Goal: Transaction & Acquisition: Purchase product/service

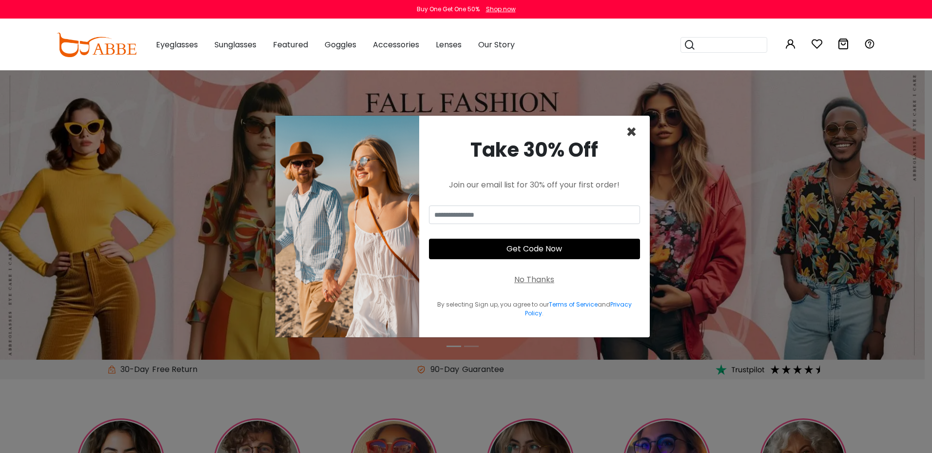
type input "**********"
click at [630, 136] on span "×" at bounding box center [631, 131] width 11 height 25
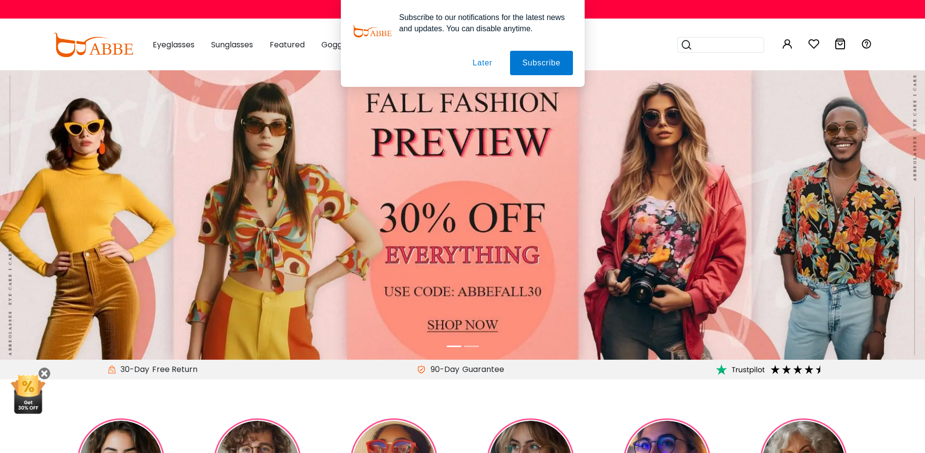
click at [487, 68] on button "Later" at bounding box center [482, 63] width 44 height 24
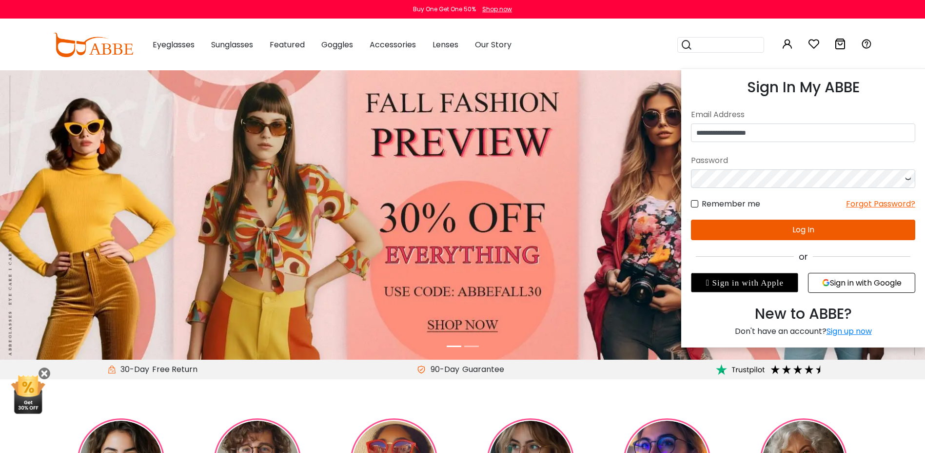
click at [787, 45] on icon at bounding box center [788, 44] width 12 height 12
click at [789, 232] on button "Log In" at bounding box center [803, 229] width 224 height 20
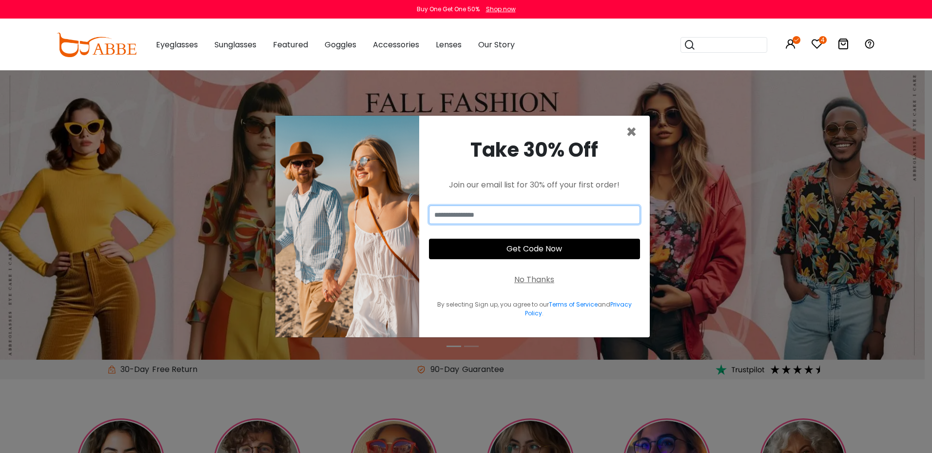
click at [485, 212] on input "email" at bounding box center [534, 214] width 211 height 19
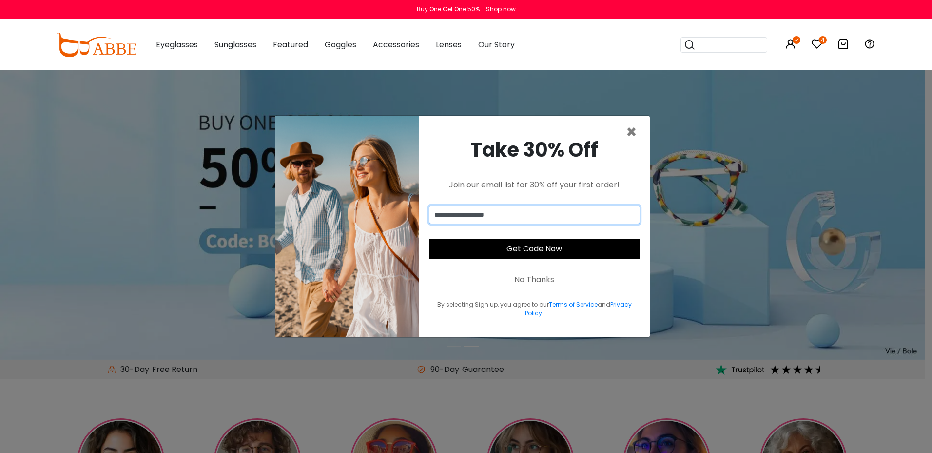
type input "**********"
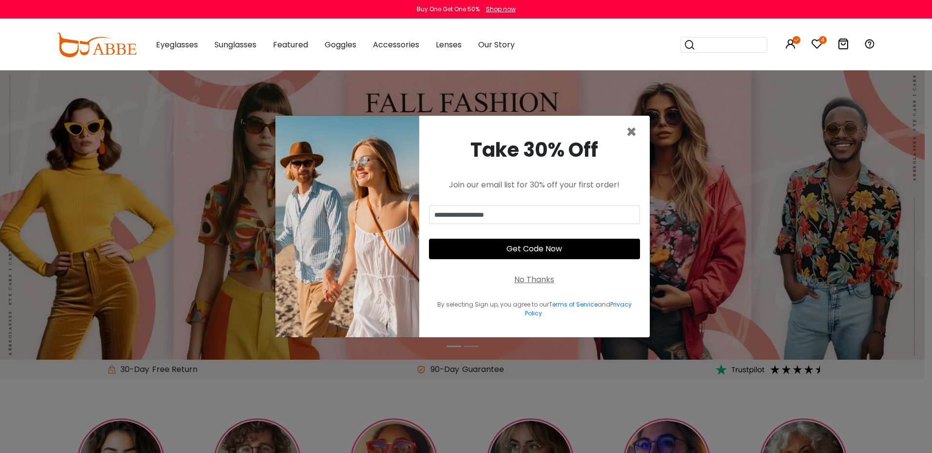
click at [500, 248] on button "Get Code Now" at bounding box center [534, 248] width 211 height 20
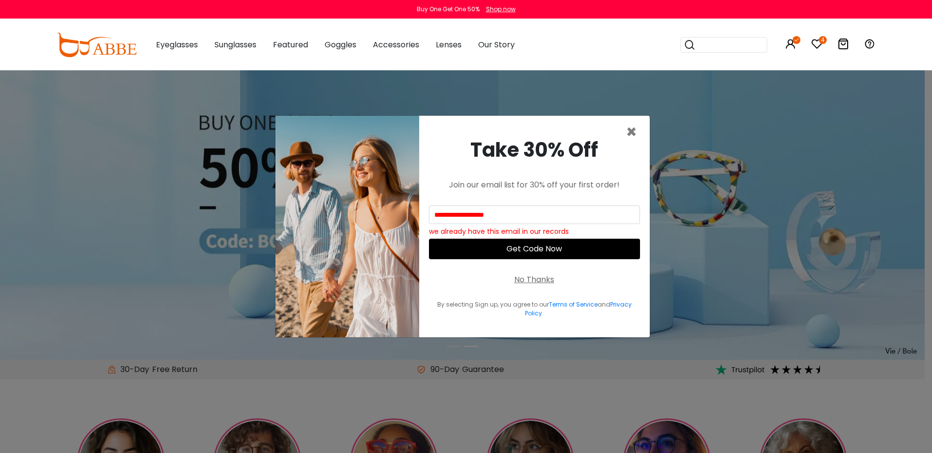
click at [528, 281] on div "No Thanks" at bounding box center [534, 280] width 40 height 12
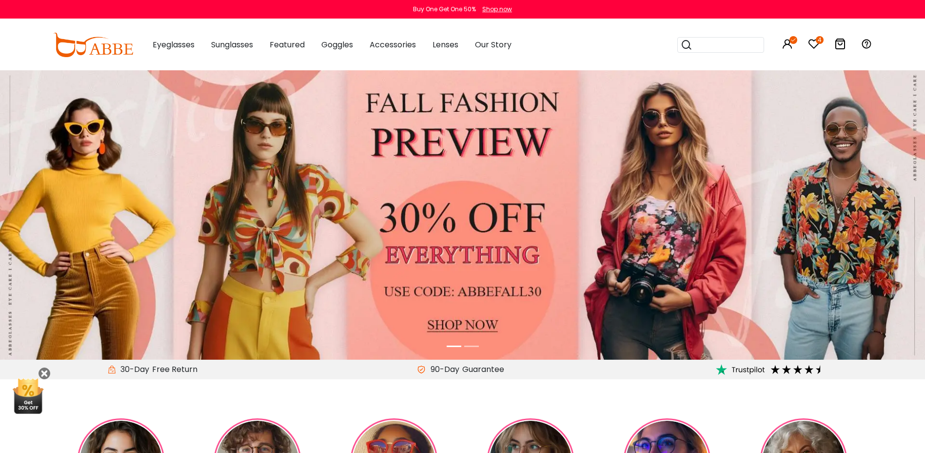
click at [814, 45] on icon at bounding box center [814, 44] width 12 height 12
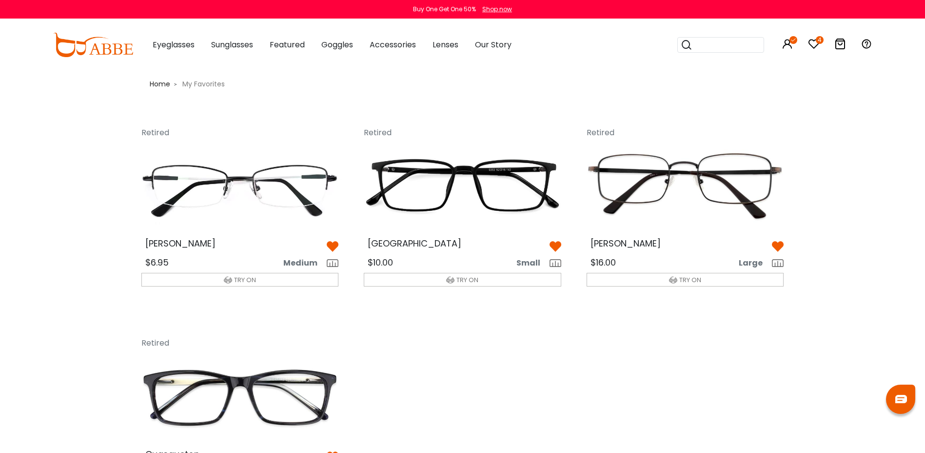
click at [332, 244] on img at bounding box center [333, 246] width 12 height 12
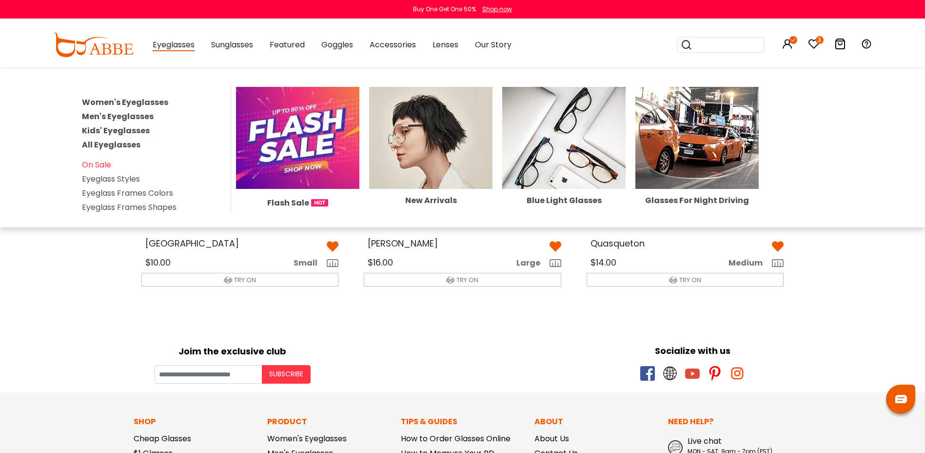
click at [133, 116] on link "Men's Eyeglasses" at bounding box center [118, 116] width 72 height 11
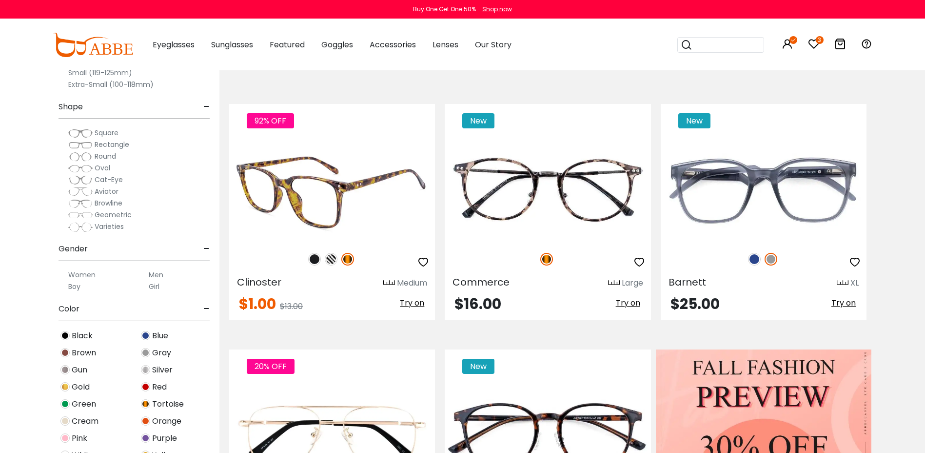
scroll to position [195, 0]
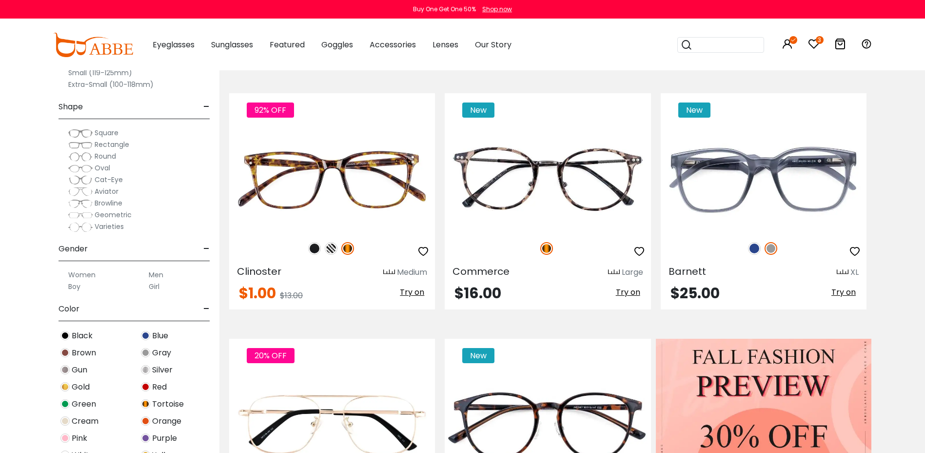
click at [115, 145] on span "Rectangle" at bounding box center [112, 144] width 35 height 10
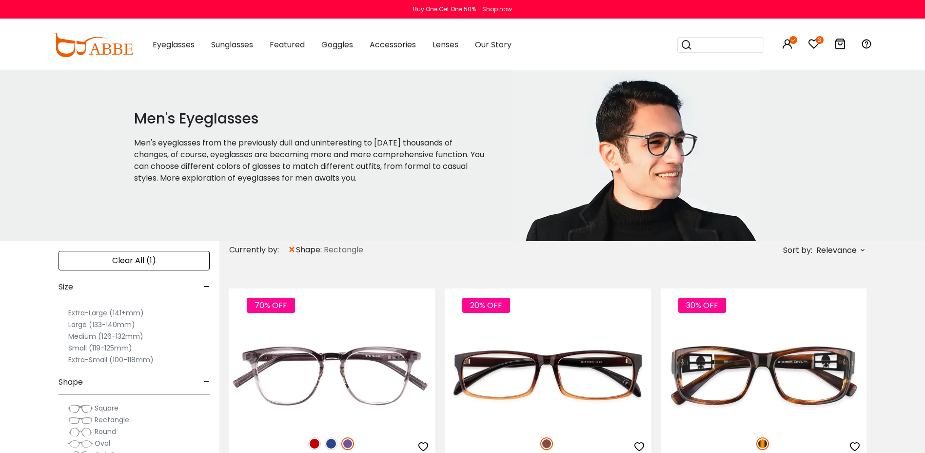
click at [817, 47] on icon at bounding box center [814, 44] width 12 height 12
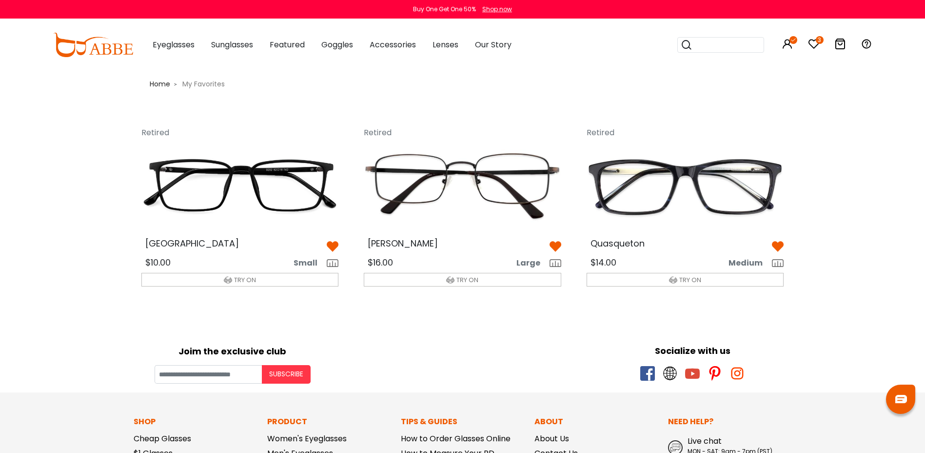
click at [229, 196] on img at bounding box center [240, 186] width 213 height 106
click at [214, 198] on img at bounding box center [240, 186] width 213 height 106
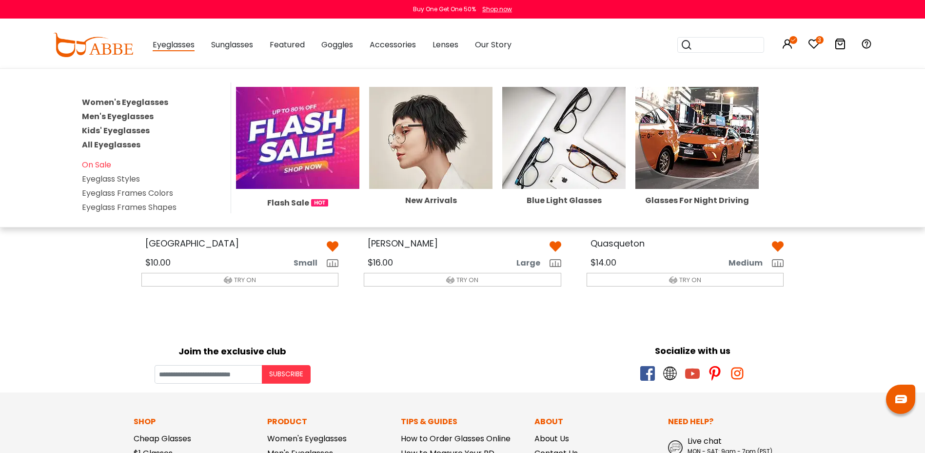
click at [170, 47] on span "Eyeglasses" at bounding box center [174, 45] width 42 height 12
click at [169, 47] on span "Eyeglasses" at bounding box center [174, 45] width 42 height 12
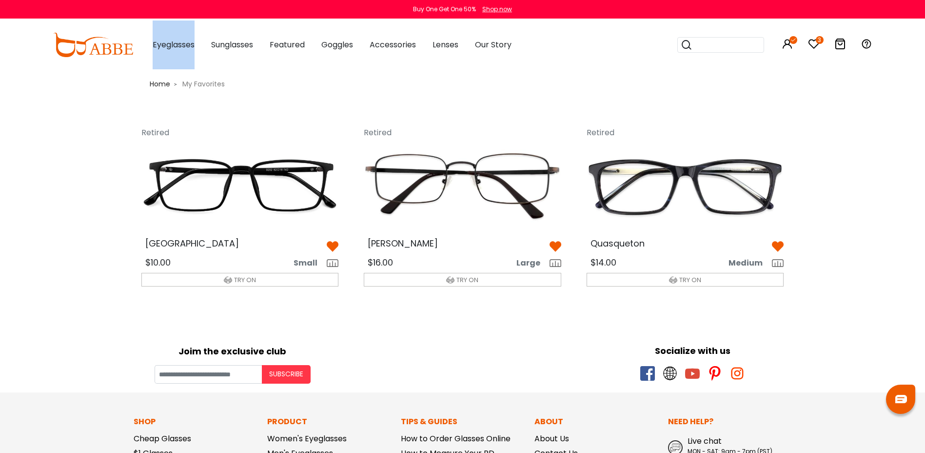
click at [169, 47] on span "Eyeglasses" at bounding box center [174, 44] width 42 height 11
drag, startPoint x: 169, startPoint y: 47, endPoint x: 160, endPoint y: 52, distance: 10.0
click at [160, 52] on div "Eyeglasses Women's Eyeglasses Men's Eyeglasses Kids' Eyeglasses All Eyeglasses …" at bounding box center [174, 44] width 42 height 49
click at [111, 52] on img at bounding box center [93, 45] width 80 height 24
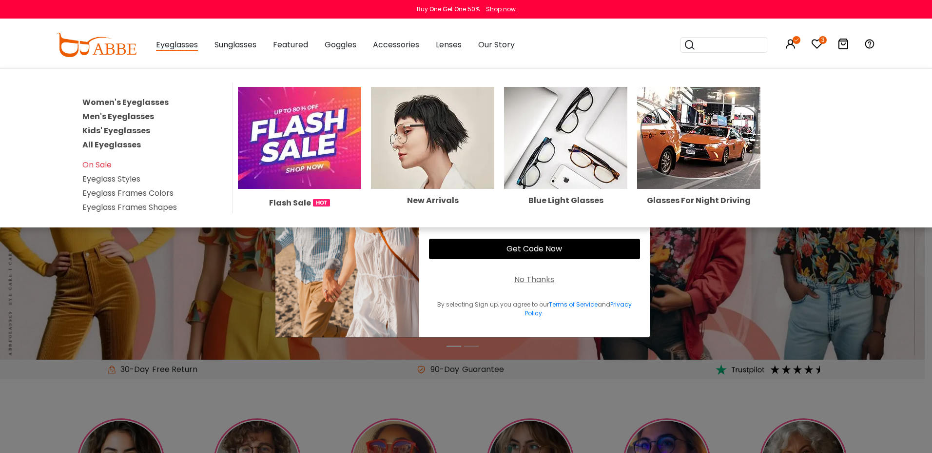
click at [170, 45] on span "Eyeglasses" at bounding box center [177, 45] width 42 height 12
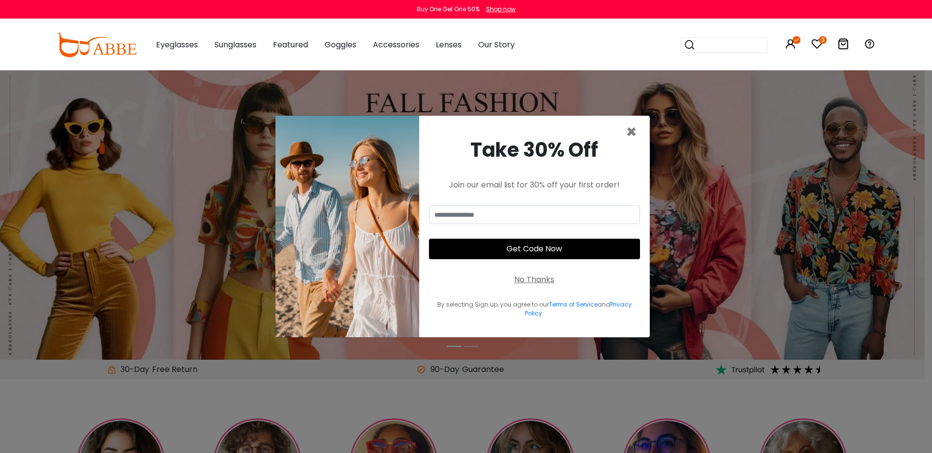
click at [170, 46] on span "Eyeglasses" at bounding box center [177, 44] width 42 height 11
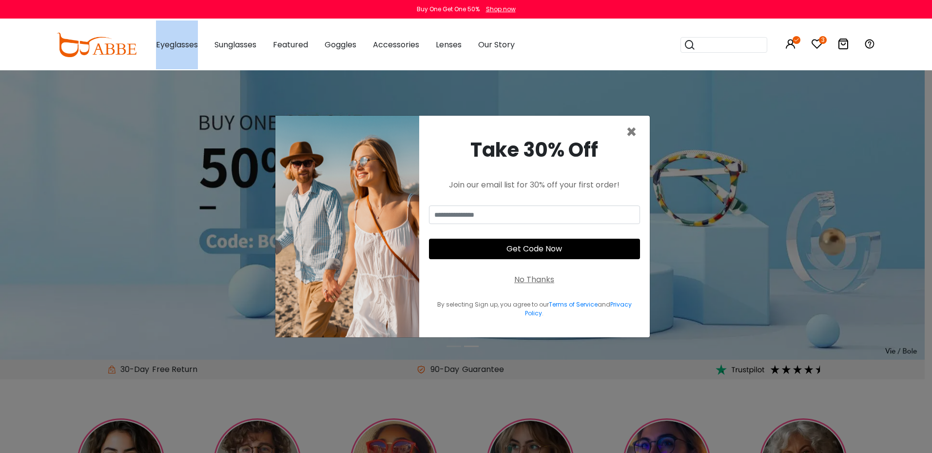
drag, startPoint x: 170, startPoint y: 46, endPoint x: 122, endPoint y: 51, distance: 48.1
click at [121, 51] on img at bounding box center [97, 45] width 80 height 24
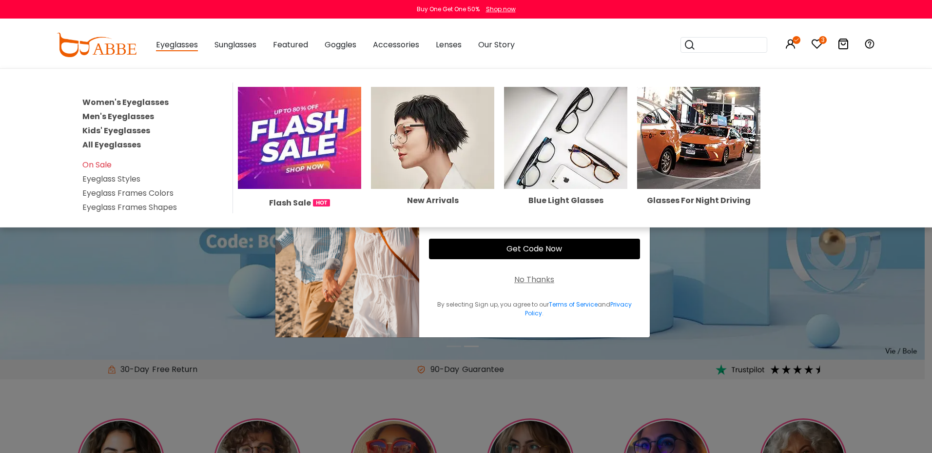
click at [111, 117] on link "Men's Eyeglasses" at bounding box center [118, 116] width 72 height 11
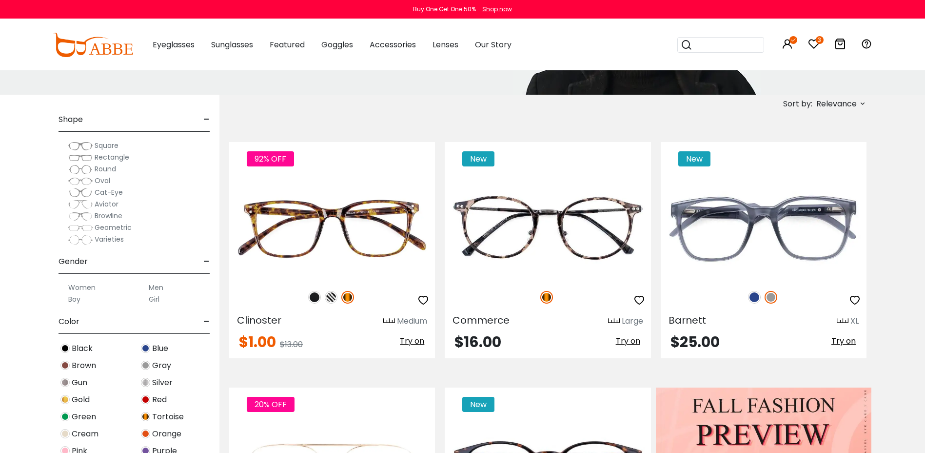
scroll to position [98, 0]
click at [114, 155] on span "Rectangle" at bounding box center [112, 156] width 35 height 10
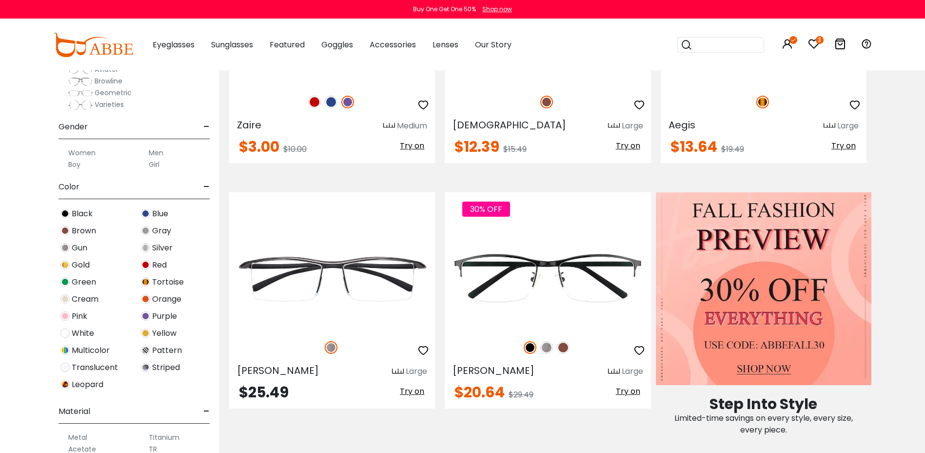
scroll to position [146, 0]
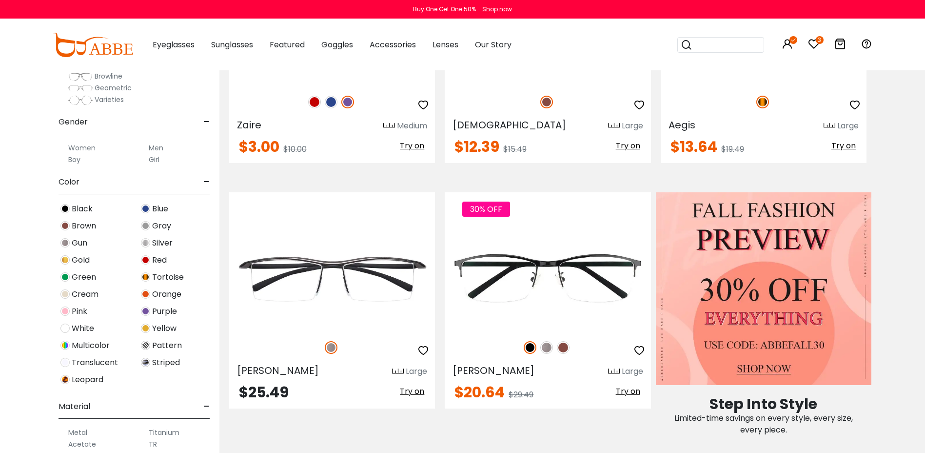
click at [66, 209] on img at bounding box center [64, 208] width 9 height 9
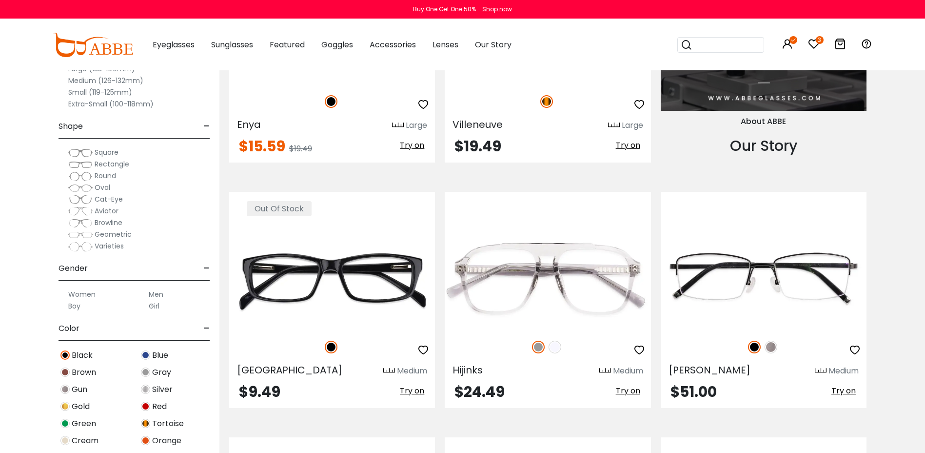
scroll to position [1170, 0]
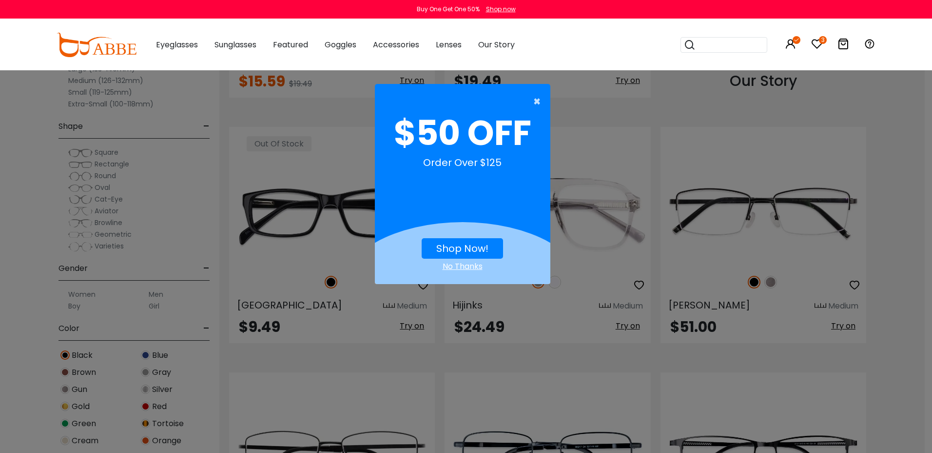
click at [534, 100] on span "×" at bounding box center [539, 102] width 12 height 20
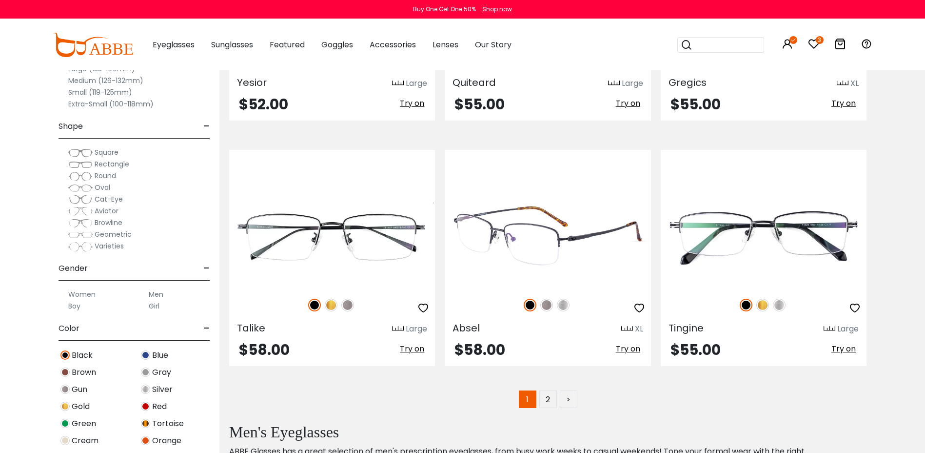
scroll to position [4974, 0]
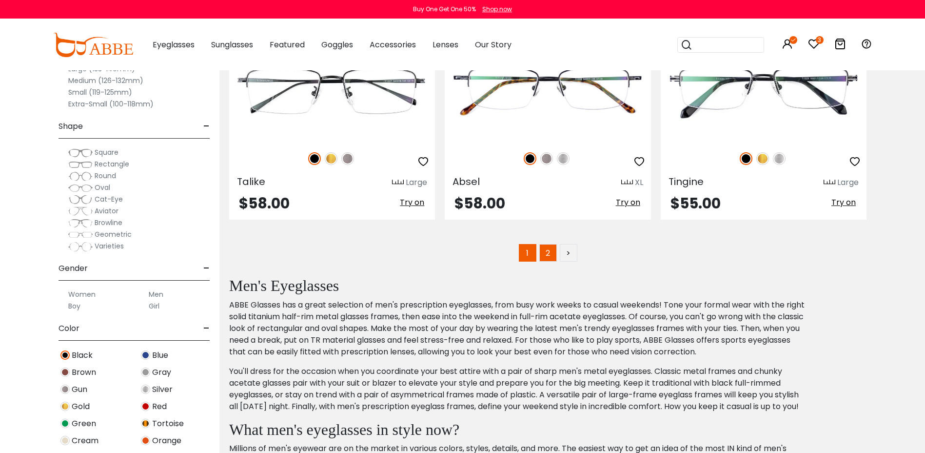
click at [548, 252] on link "2" at bounding box center [548, 253] width 18 height 18
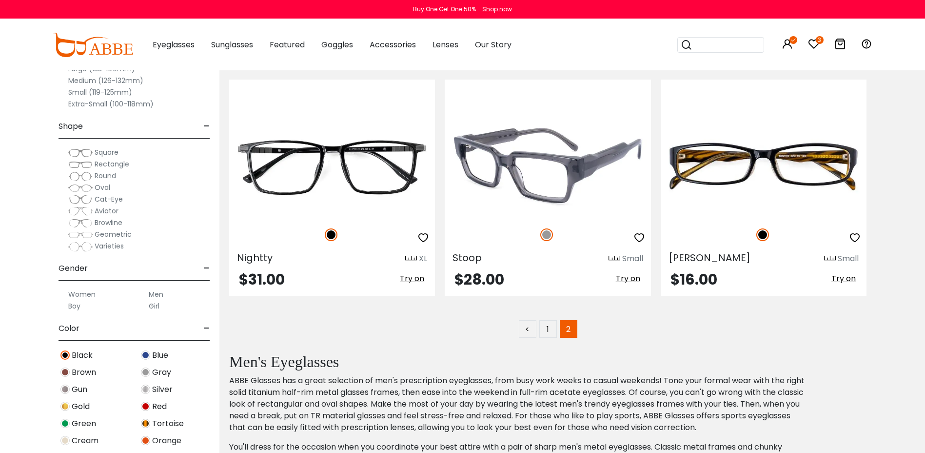
scroll to position [1755, 0]
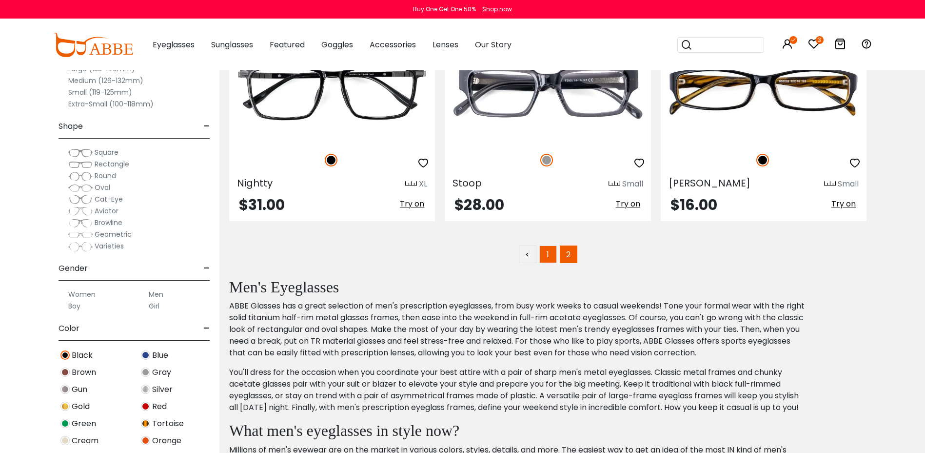
click at [552, 255] on link "1" at bounding box center [548, 254] width 18 height 18
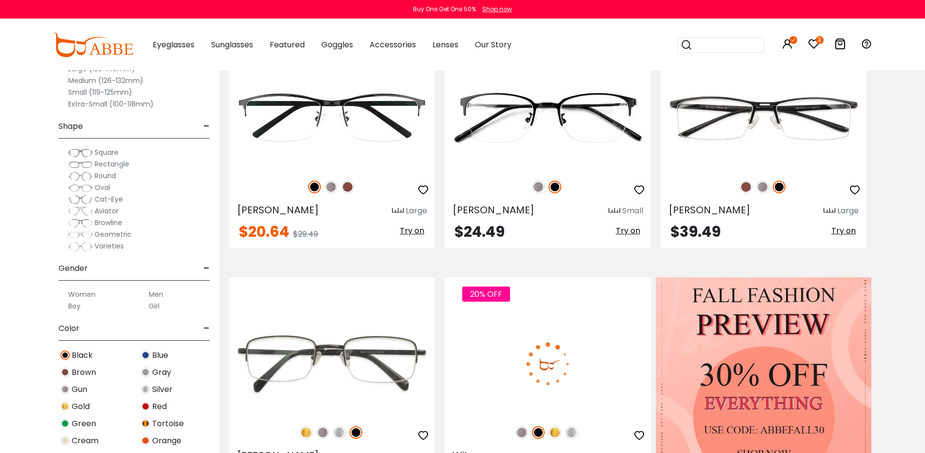
scroll to position [341, 0]
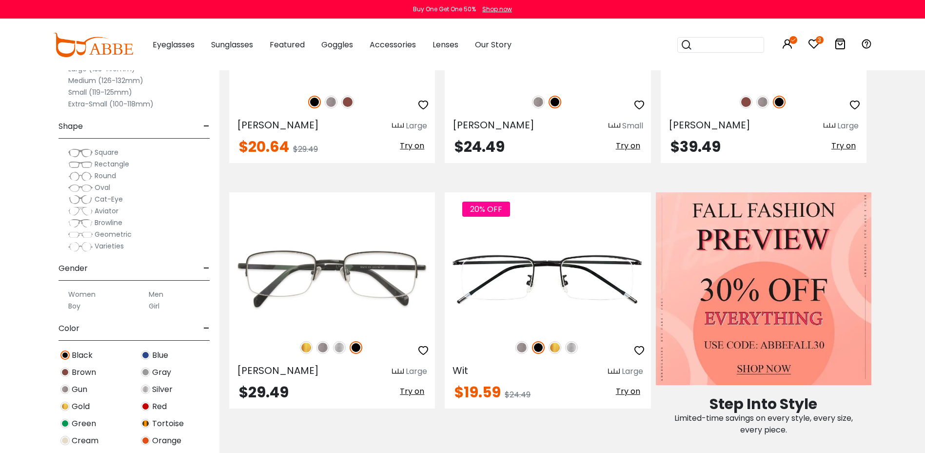
click at [156, 293] on label "Men" at bounding box center [156, 294] width 15 height 12
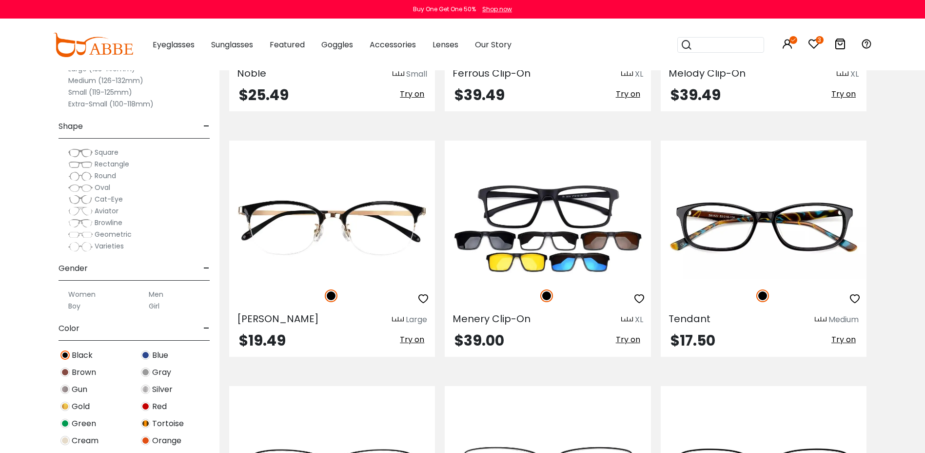
scroll to position [3267, 0]
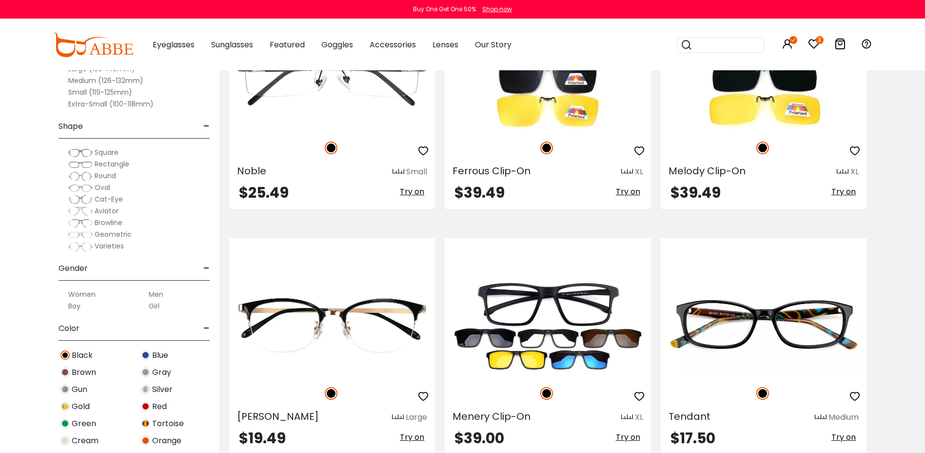
click at [31, 173] on div "Clear All (3) Size - Extra-Large (141+mm) Large (133-140mm) Medium (126-132mm) …" at bounding box center [109, 218] width 219 height 467
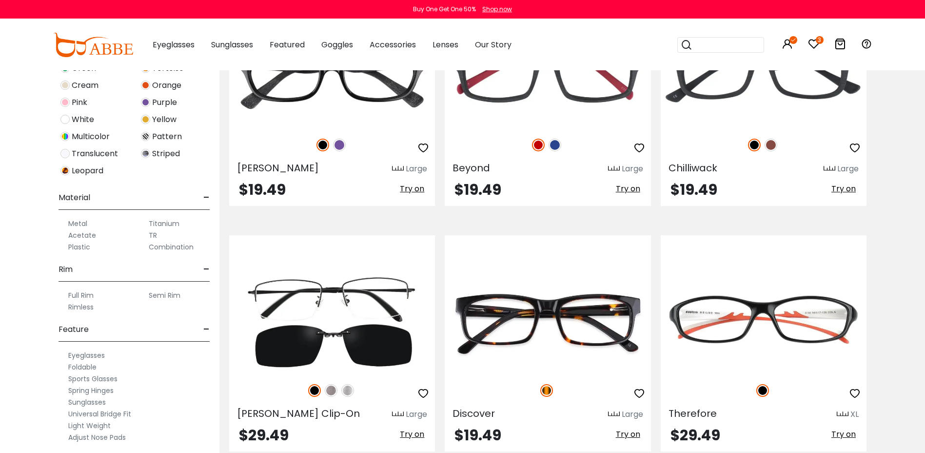
scroll to position [420, 0]
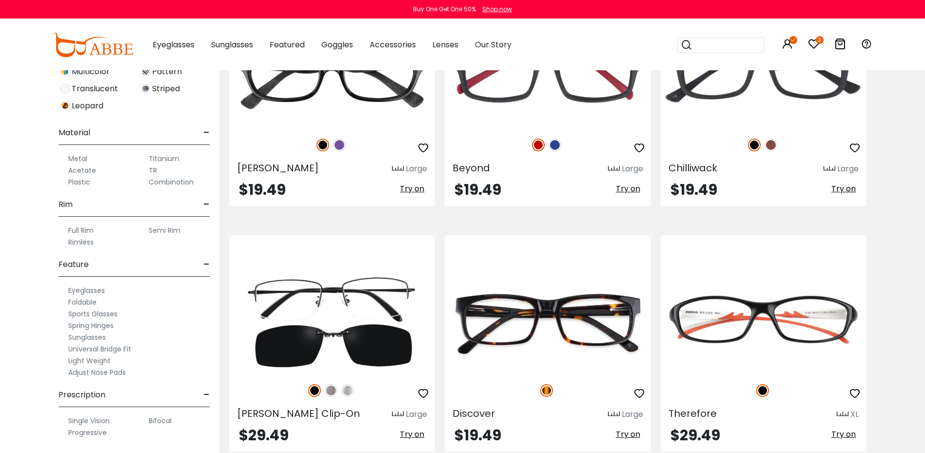
click at [83, 230] on label "Full Rim" at bounding box center [80, 230] width 25 height 12
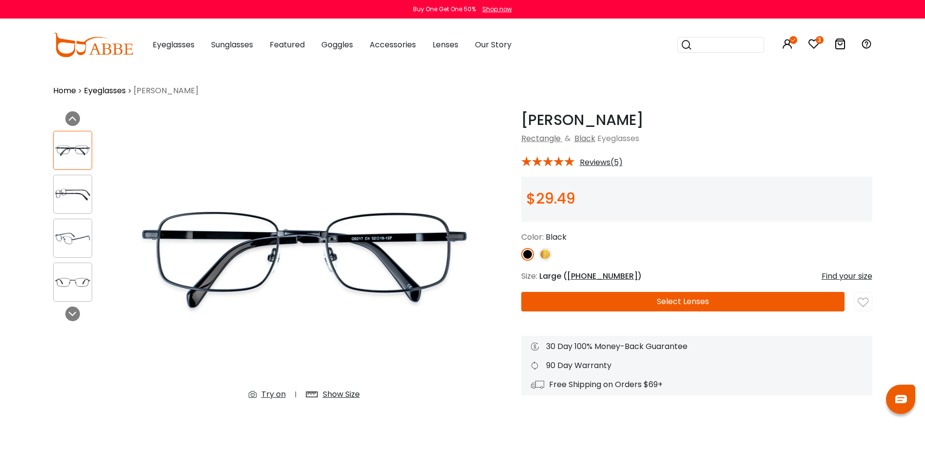
click at [366, 260] on img at bounding box center [304, 259] width 356 height 296
click at [79, 200] on img at bounding box center [73, 194] width 38 height 19
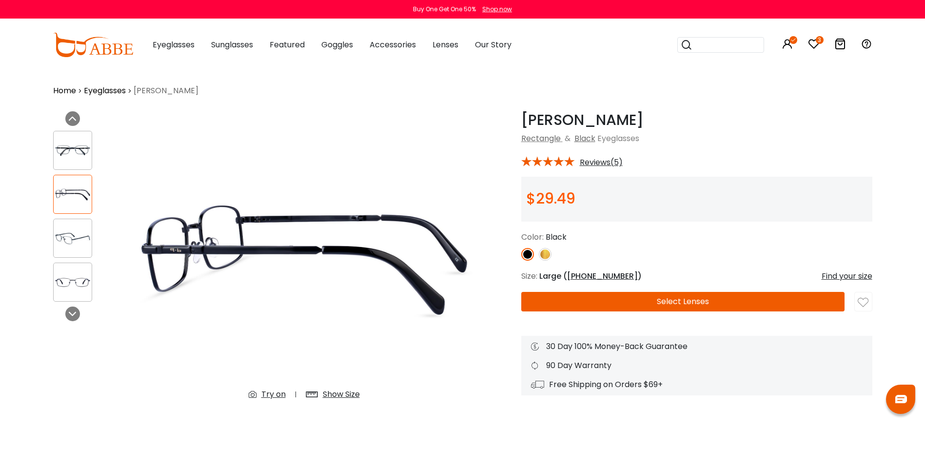
click at [68, 243] on img at bounding box center [73, 238] width 38 height 19
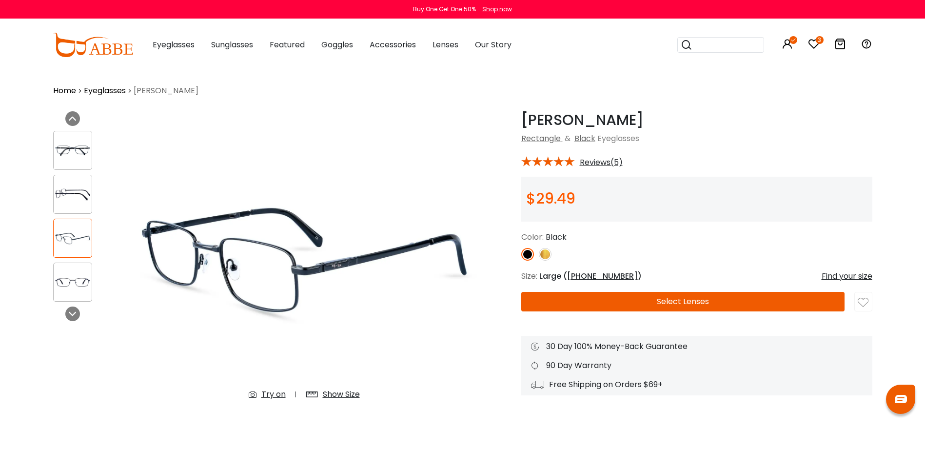
click at [70, 277] on img at bounding box center [73, 282] width 38 height 19
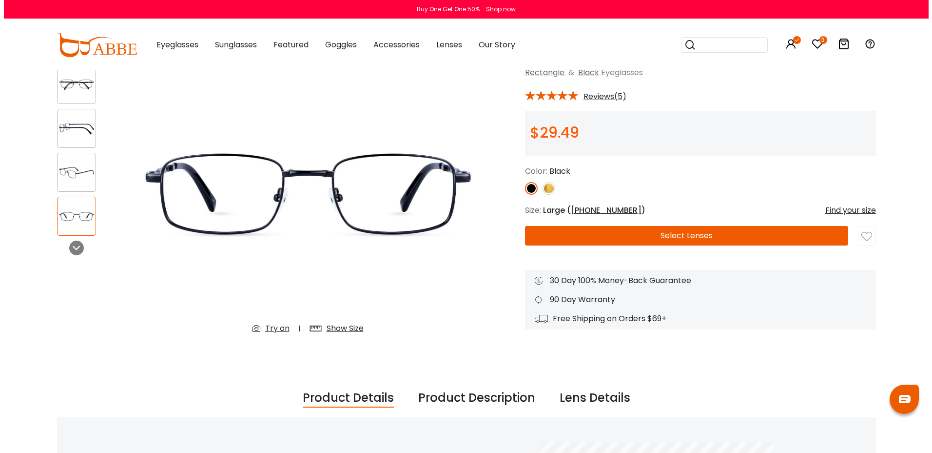
scroll to position [49, 0]
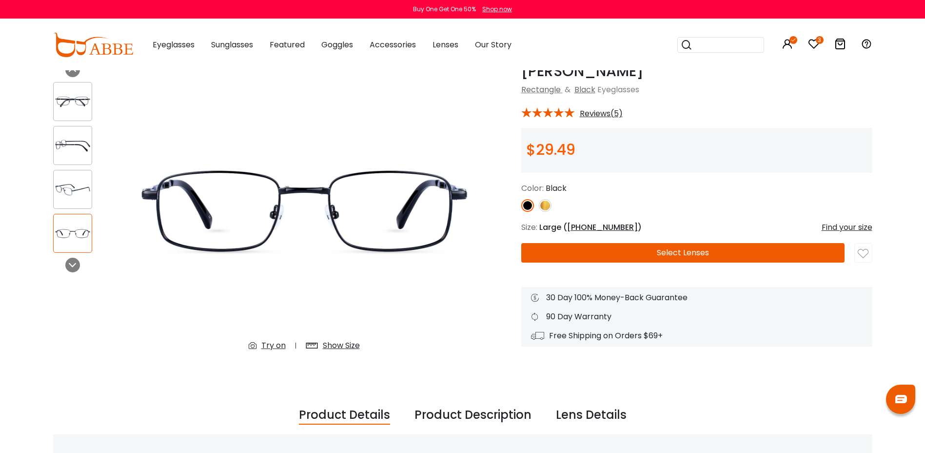
click at [344, 344] on div "Show Size" at bounding box center [341, 345] width 37 height 12
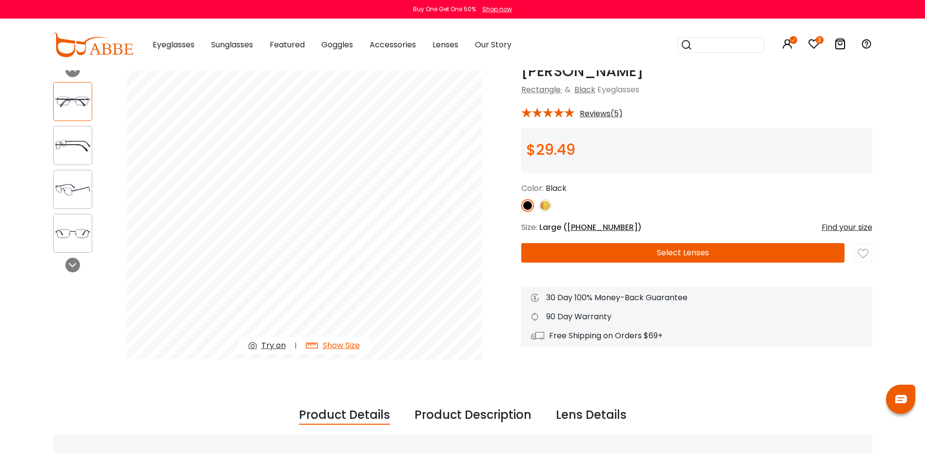
click at [271, 345] on div "Try on" at bounding box center [273, 345] width 24 height 12
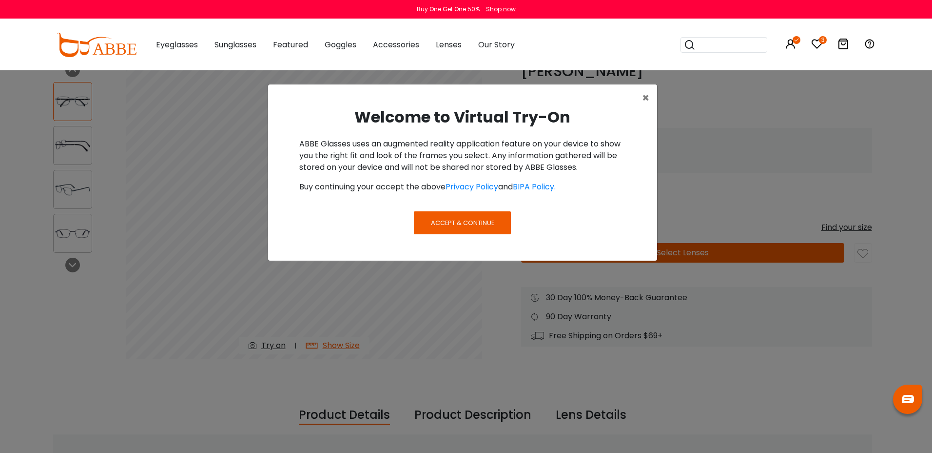
click at [467, 226] on span "Accept & Continue" at bounding box center [462, 222] width 63 height 9
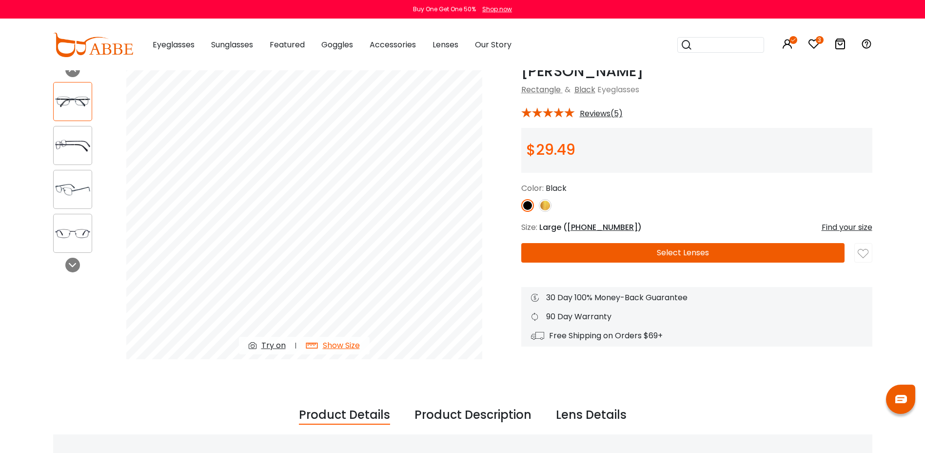
click at [544, 205] on img at bounding box center [545, 205] width 13 height 13
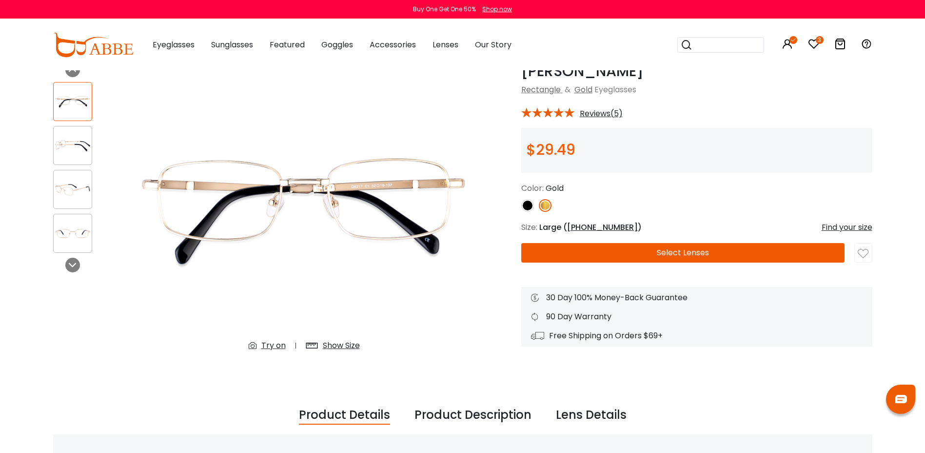
click at [524, 206] on img at bounding box center [527, 205] width 13 height 13
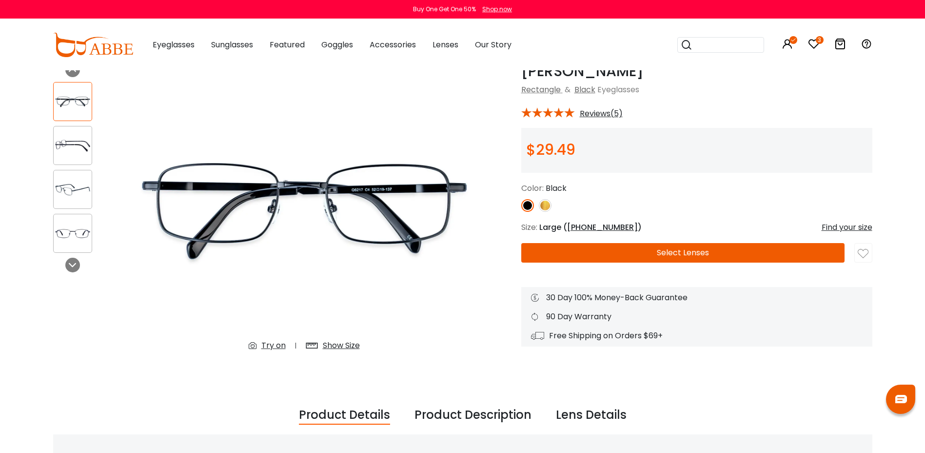
click at [840, 229] on div "Find your size" at bounding box center [847, 227] width 51 height 12
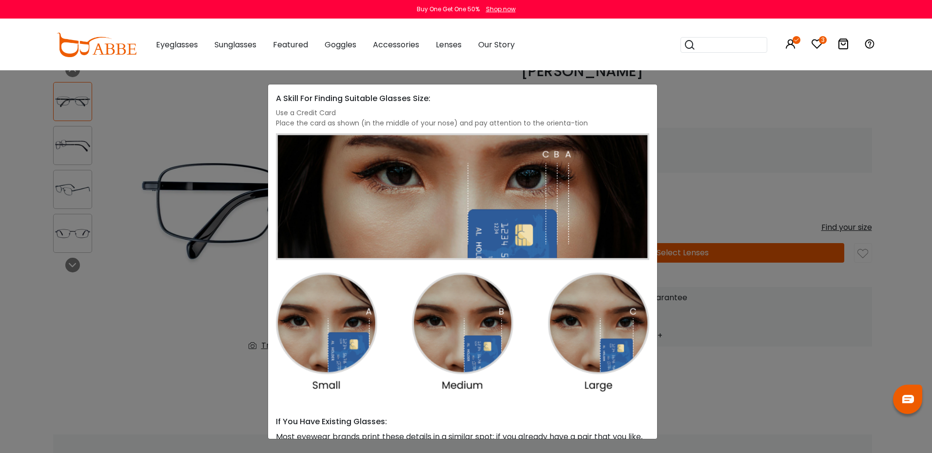
click at [719, 362] on div "Size Guide × A Skill For Finding Suitable Glasses Size: Use a Credit Card Place…" at bounding box center [466, 226] width 932 height 453
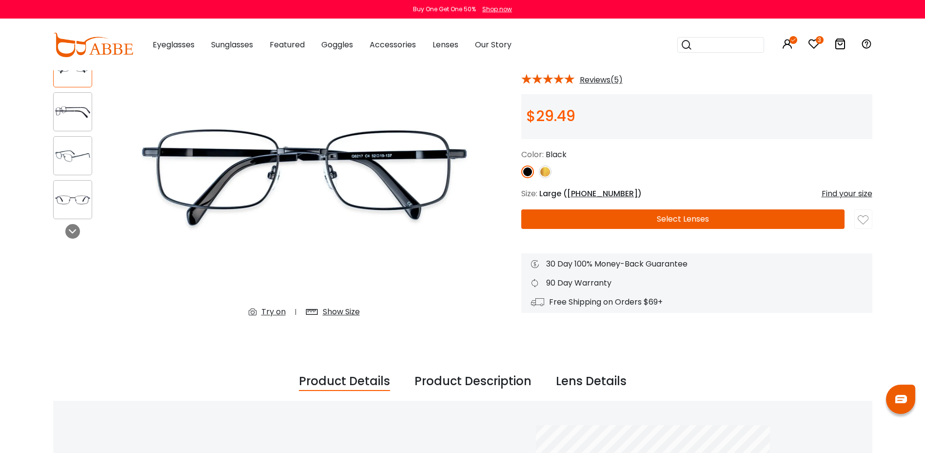
scroll to position [0, 0]
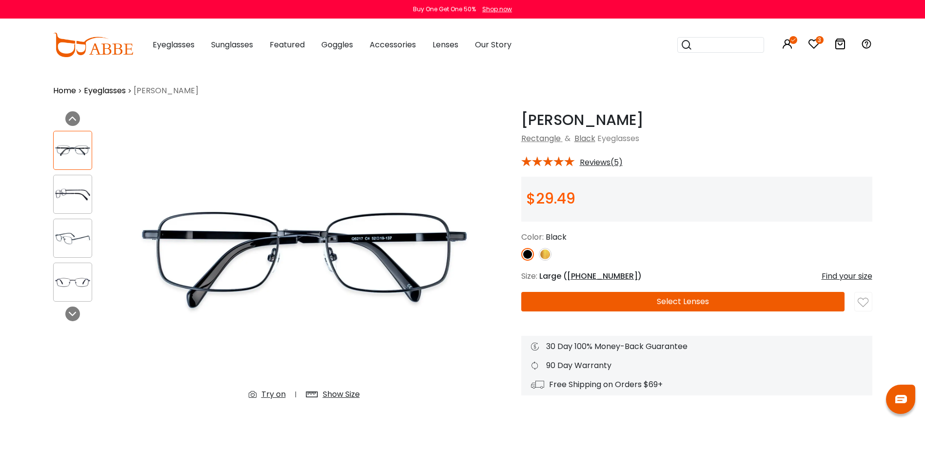
click at [68, 281] on img at bounding box center [73, 282] width 38 height 19
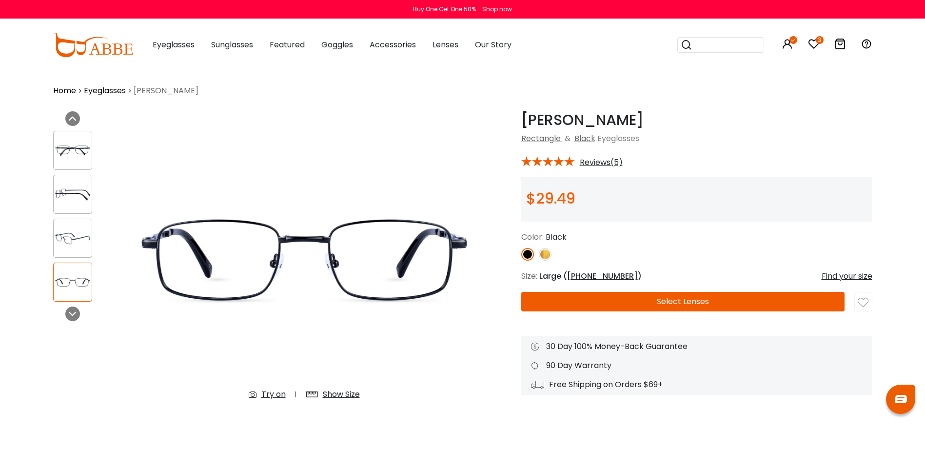
click at [72, 255] on div at bounding box center [72, 237] width 39 height 39
click at [74, 252] on div at bounding box center [72, 237] width 39 height 39
click at [73, 245] on img at bounding box center [73, 238] width 38 height 19
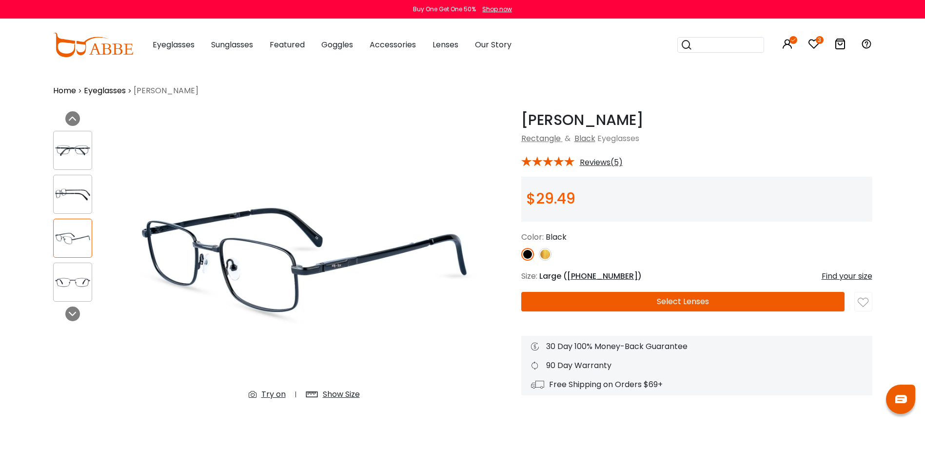
drag, startPoint x: 78, startPoint y: 204, endPoint x: 71, endPoint y: 206, distance: 6.5
click at [73, 205] on div at bounding box center [72, 194] width 39 height 39
click at [70, 204] on div at bounding box center [72, 194] width 39 height 39
click at [75, 148] on img at bounding box center [73, 150] width 38 height 19
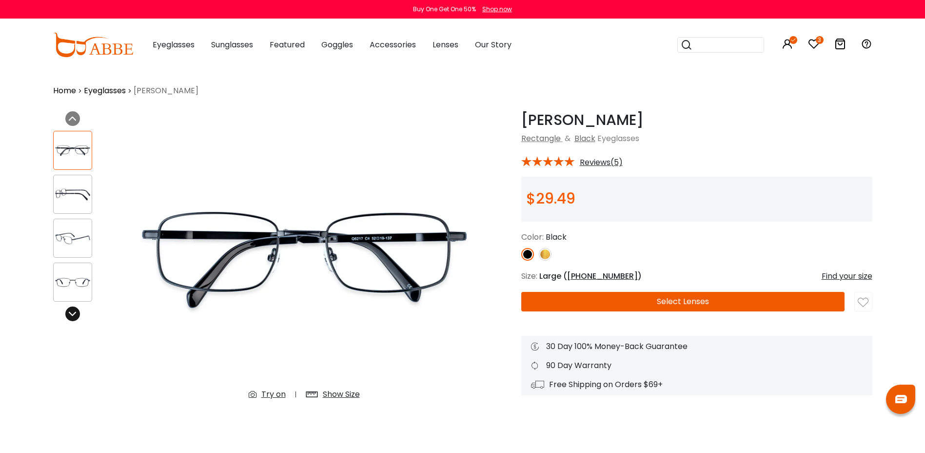
click at [73, 316] on icon at bounding box center [73, 314] width 8 height 8
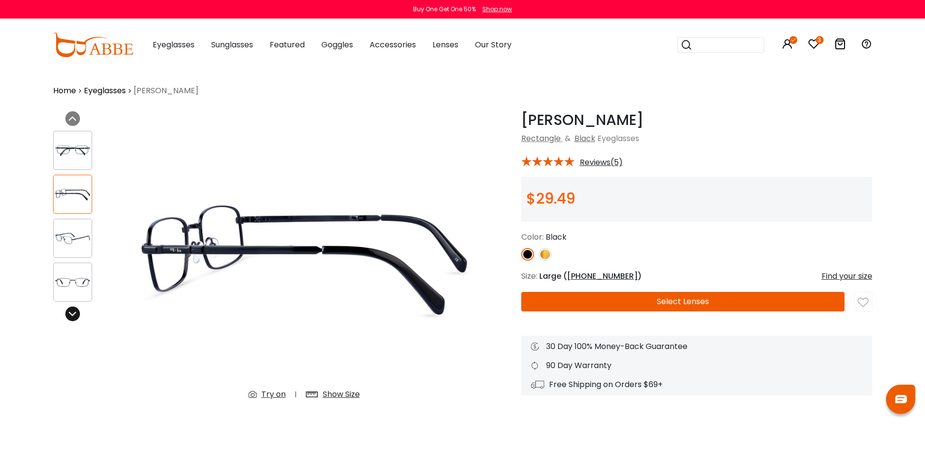
click at [73, 316] on icon at bounding box center [73, 314] width 8 height 8
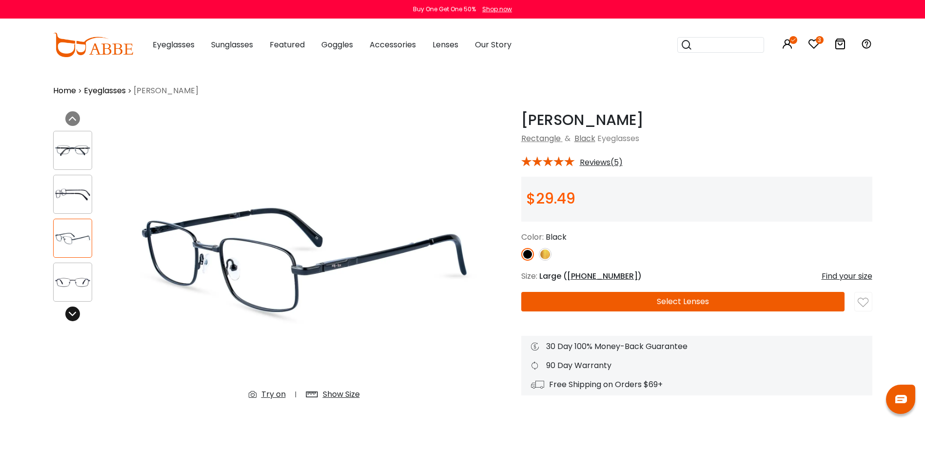
click at [73, 316] on icon at bounding box center [73, 314] width 8 height 8
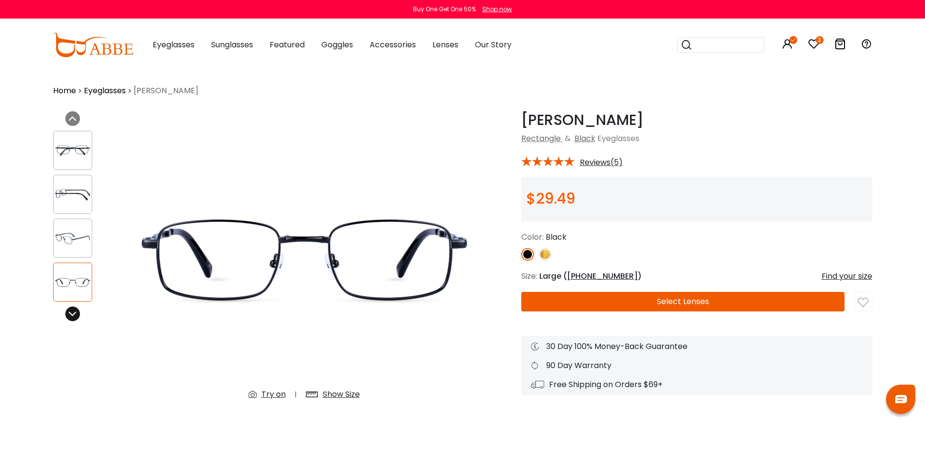
click at [73, 316] on icon at bounding box center [73, 314] width 8 height 8
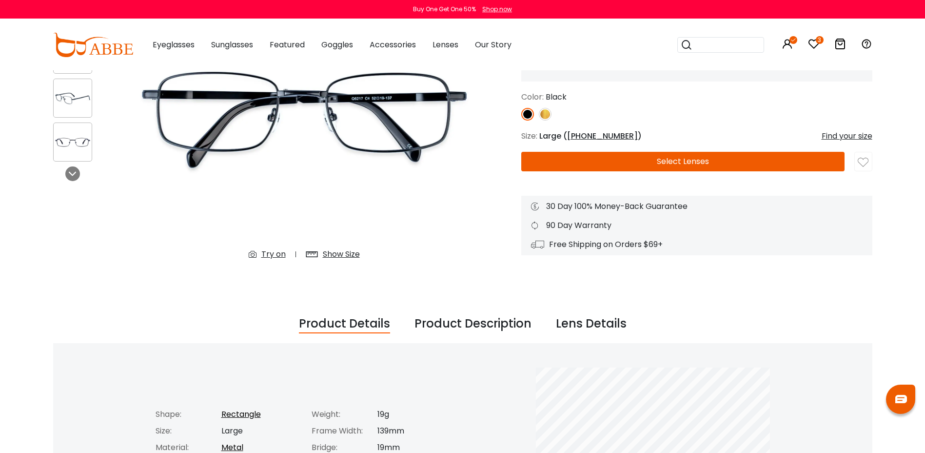
scroll to position [146, 0]
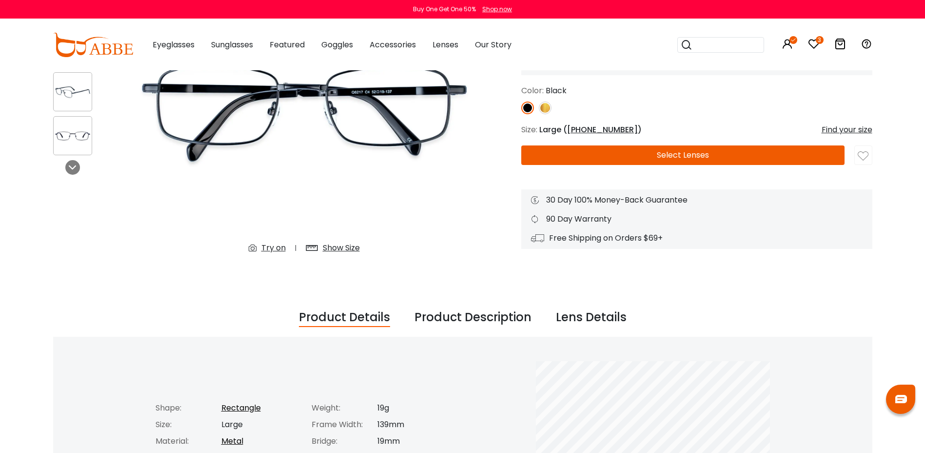
click at [646, 158] on button "Select Lenses" at bounding box center [682, 155] width 323 height 20
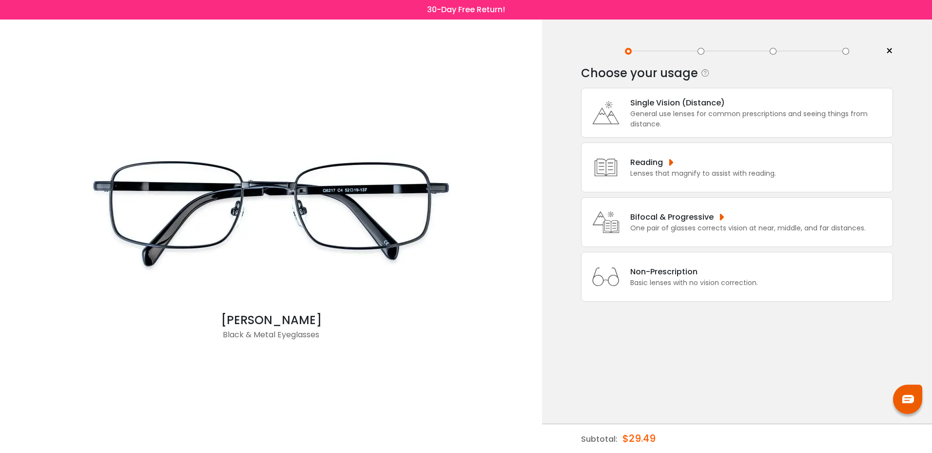
click at [660, 218] on div "Bifocal & Progressive" at bounding box center [748, 217] width 236 height 12
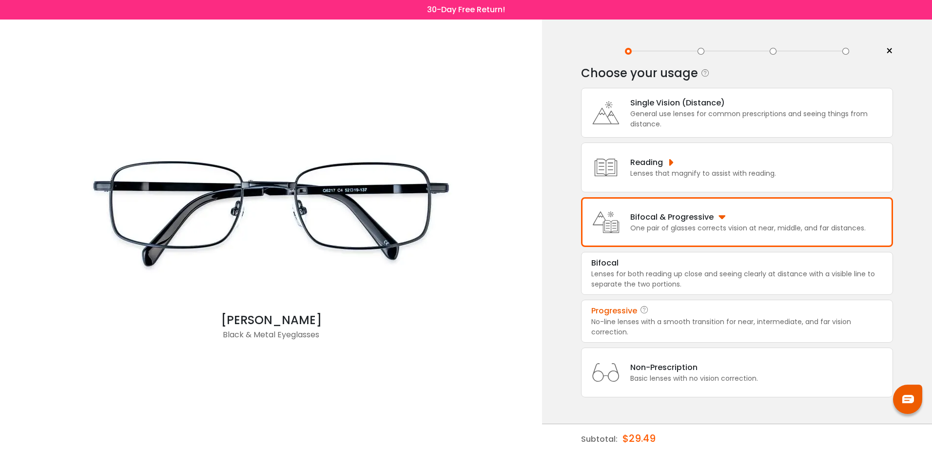
click at [642, 320] on div "No-line lenses with a smooth transition for near, intermediate, and far vision …" at bounding box center [737, 326] width 292 height 20
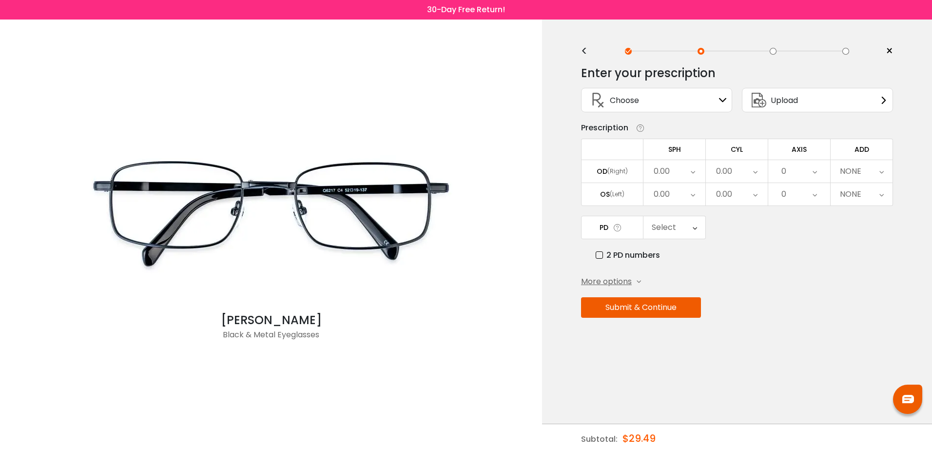
click at [723, 102] on icon at bounding box center [723, 100] width 8 height 8
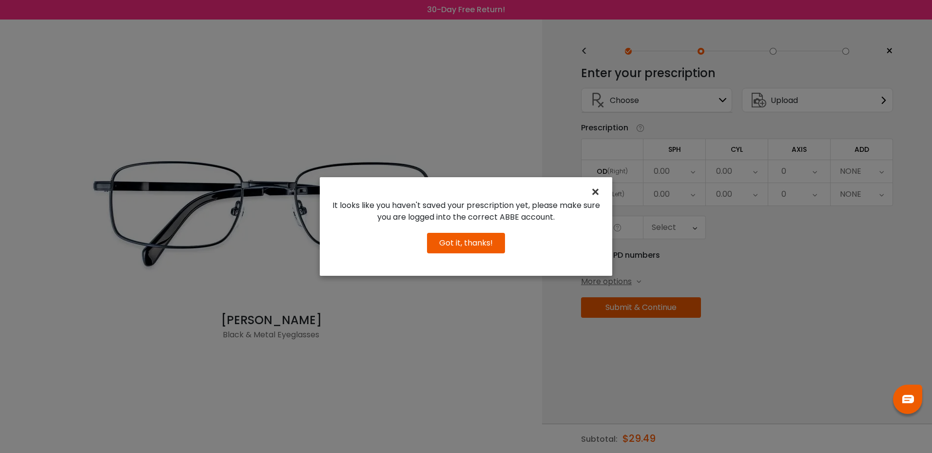
click at [593, 192] on span "×" at bounding box center [598, 191] width 14 height 21
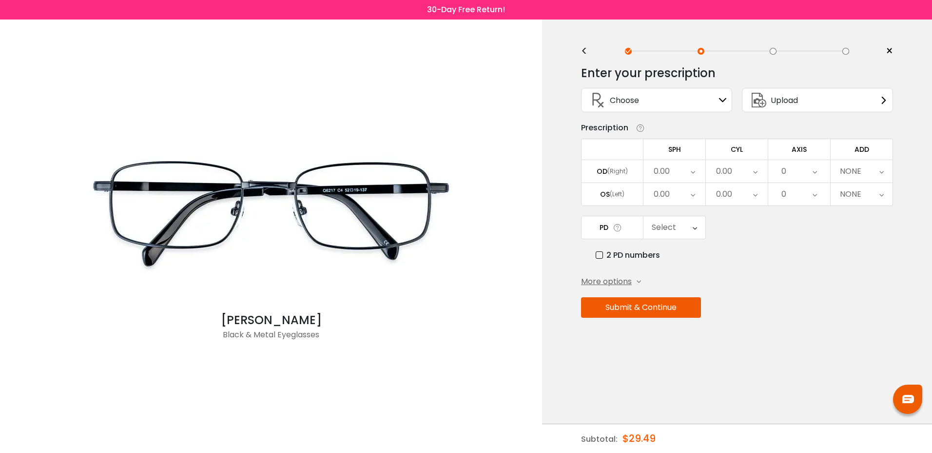
click at [612, 282] on span "More options" at bounding box center [606, 282] width 51 height 12
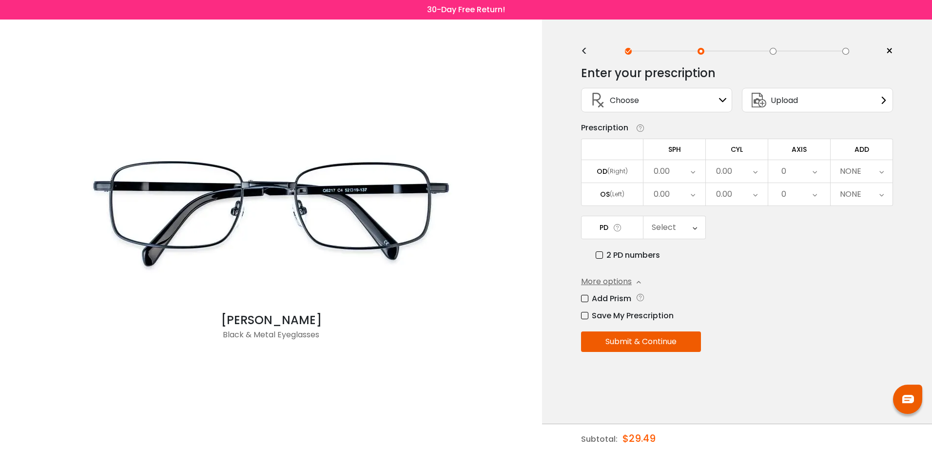
click at [585, 318] on label "Save My Prescription" at bounding box center [627, 315] width 93 height 12
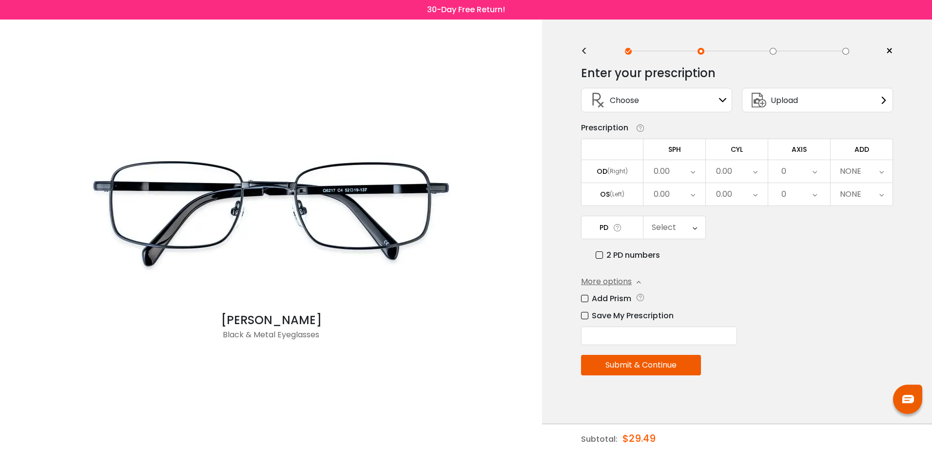
click at [859, 101] on div "Upload" at bounding box center [817, 100] width 151 height 24
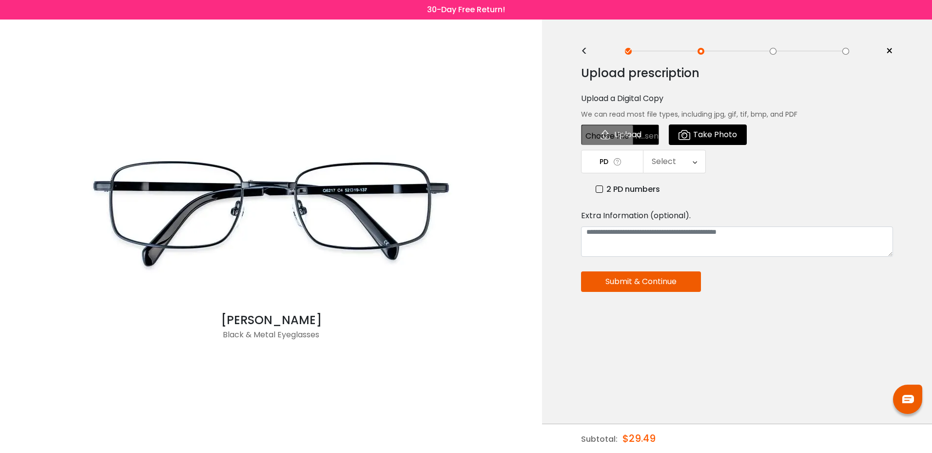
click at [499, 257] on div "[PERSON_NAME] & Metal Eyeglasses" at bounding box center [271, 236] width 532 height 433
click at [587, 50] on div "<" at bounding box center [588, 51] width 15 height 8
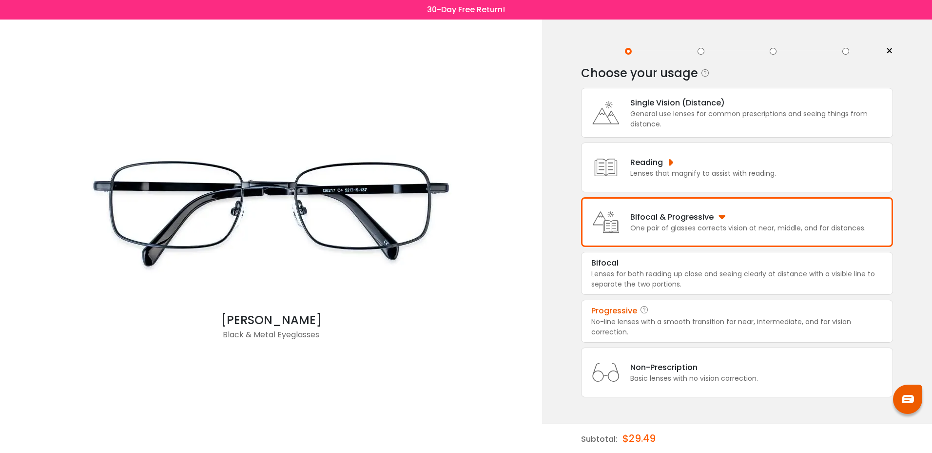
click at [634, 228] on div "One pair of glasses corrects vision at near, middle, and far distances." at bounding box center [748, 228] width 236 height 10
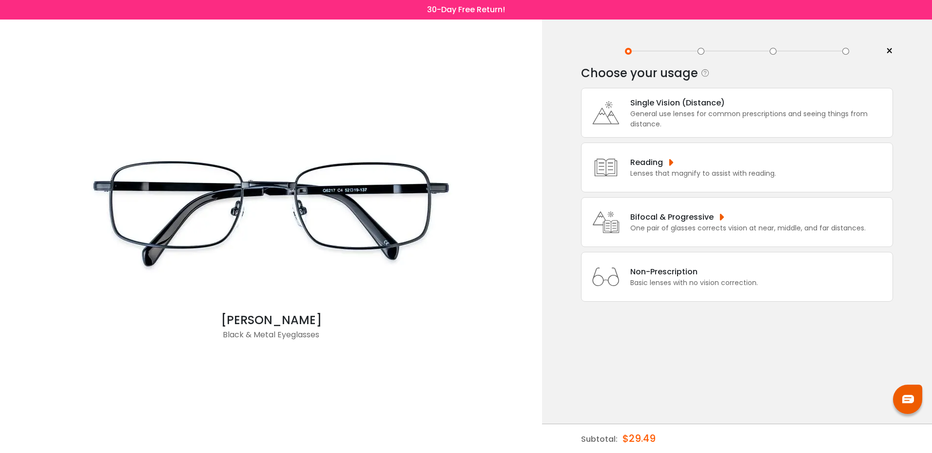
click at [636, 228] on div "One pair of glasses corrects vision at near, middle, and far distances." at bounding box center [748, 228] width 236 height 10
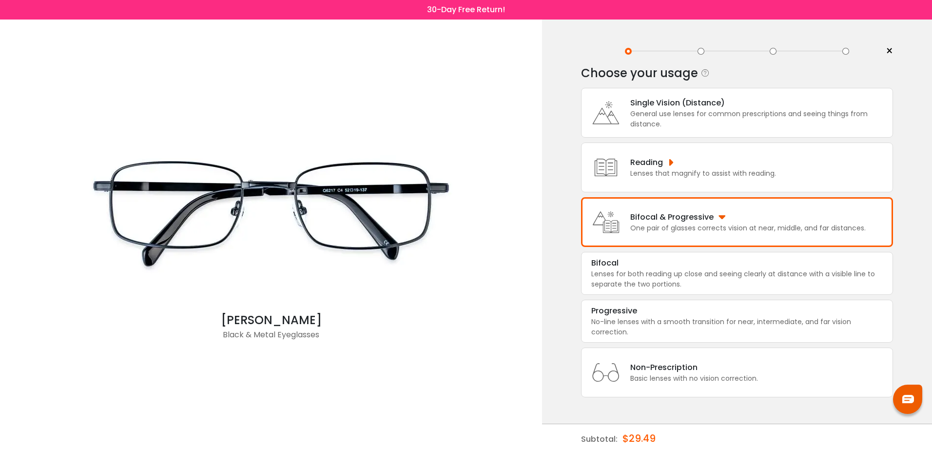
click at [742, 218] on div "Bifocal & Progressive" at bounding box center [748, 217] width 236 height 12
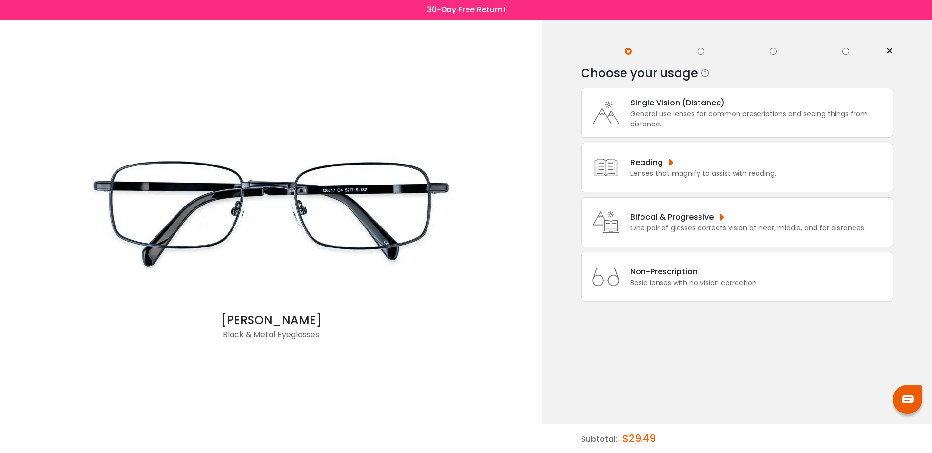
click at [742, 218] on div "Bifocal & Progressive" at bounding box center [748, 217] width 236 height 12
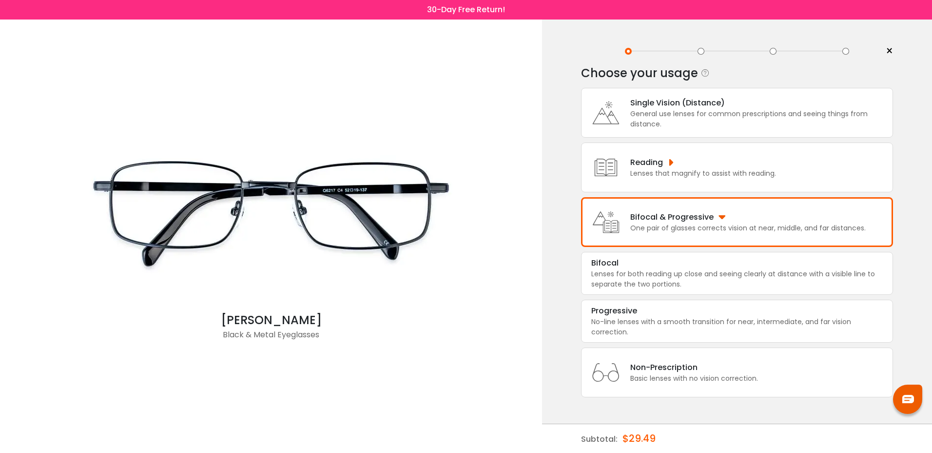
click at [700, 50] on div at bounding box center [701, 51] width 7 height 7
click at [700, 52] on div at bounding box center [701, 51] width 7 height 7
click at [495, 297] on div "[PERSON_NAME] & Metal Eyeglasses" at bounding box center [271, 236] width 532 height 433
click at [890, 52] on span "×" at bounding box center [889, 51] width 7 height 15
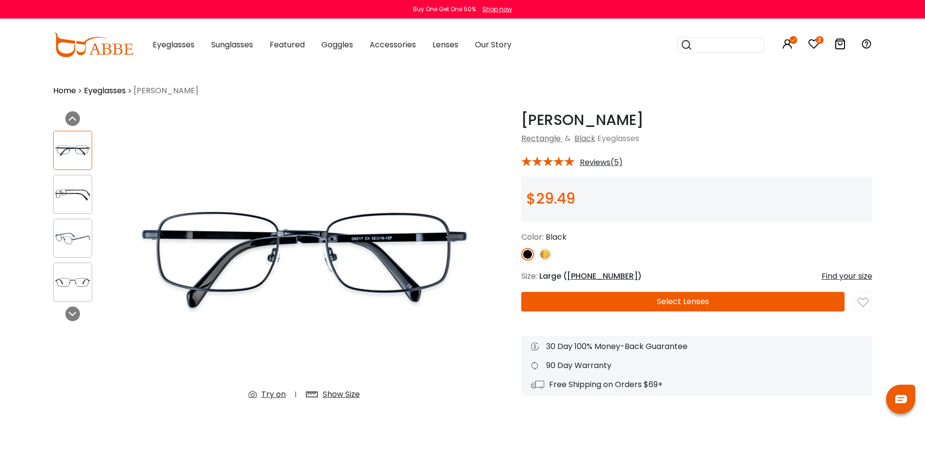
click at [815, 43] on icon at bounding box center [814, 44] width 12 height 12
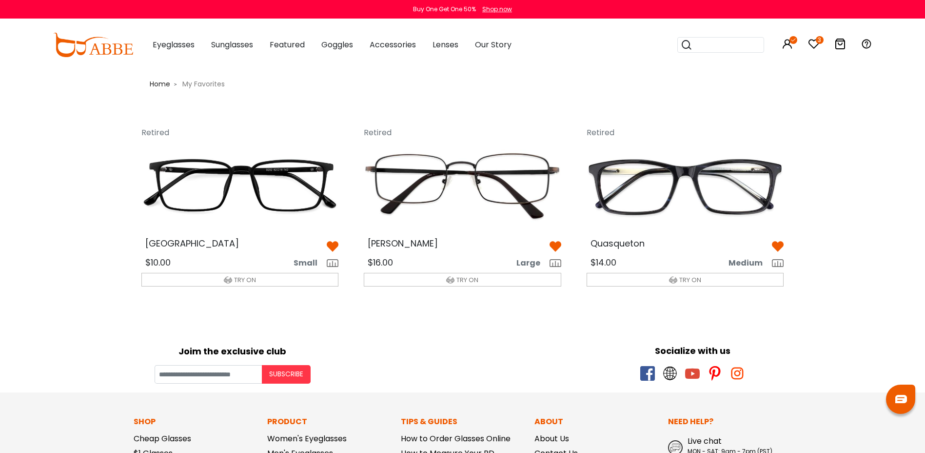
click at [97, 47] on img at bounding box center [93, 45] width 80 height 24
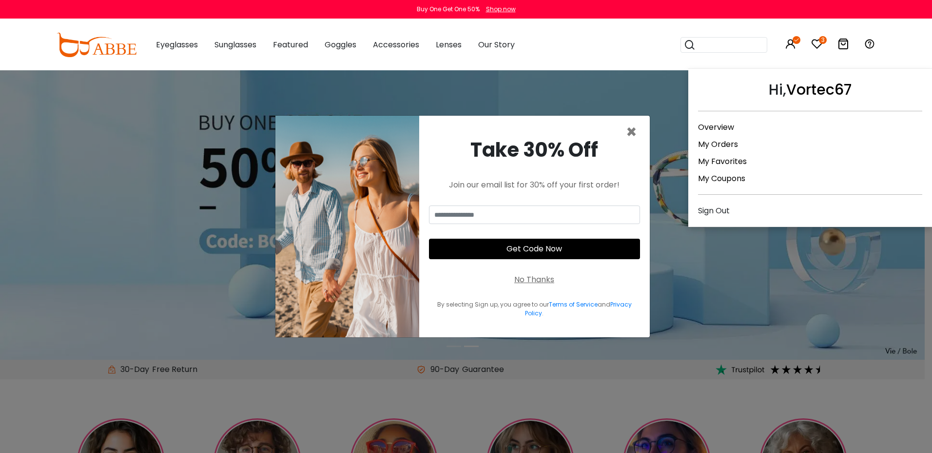
click at [791, 48] on icon at bounding box center [791, 44] width 12 height 12
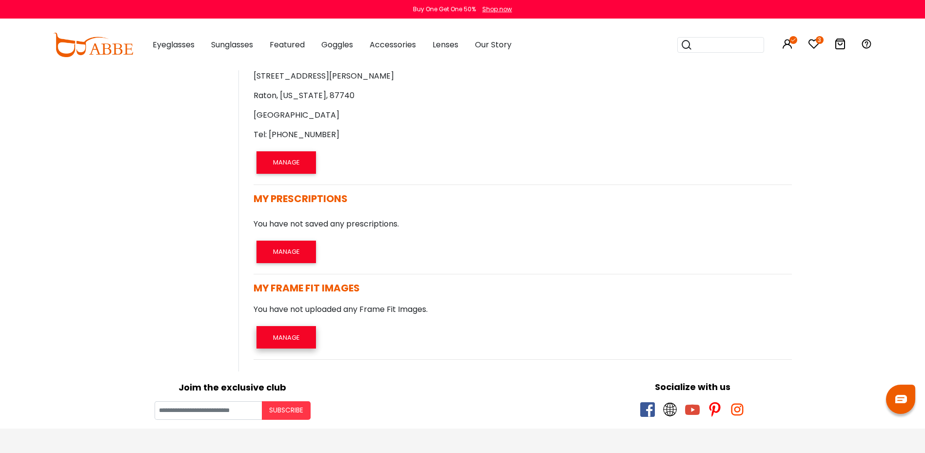
scroll to position [439, 0]
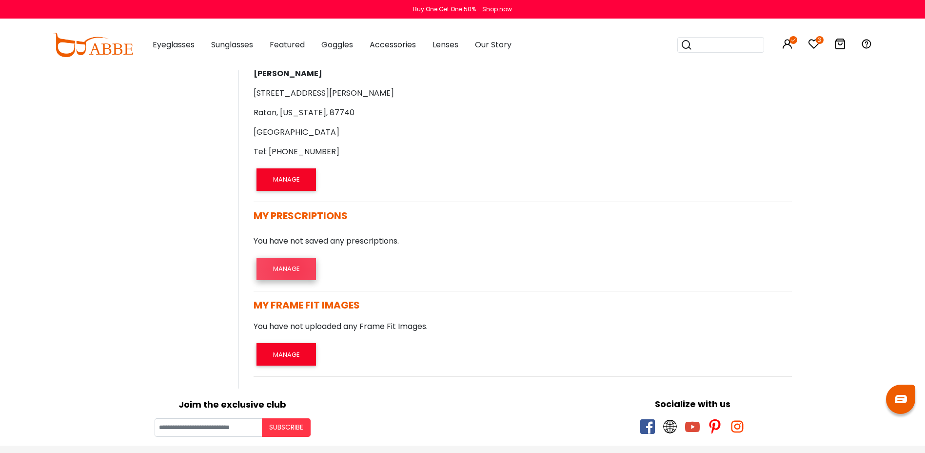
click at [293, 269] on button "MANAGE" at bounding box center [285, 268] width 59 height 22
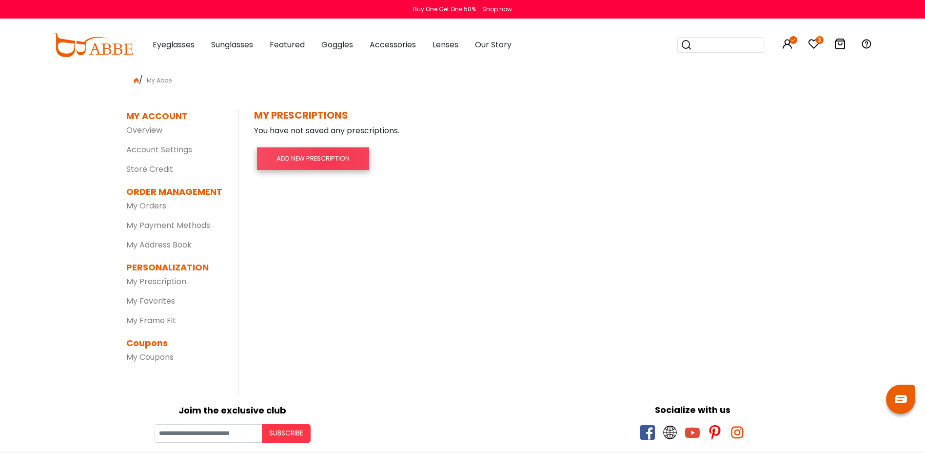
click at [330, 157] on button "ADD NEW PRESCRIPTION" at bounding box center [313, 158] width 112 height 22
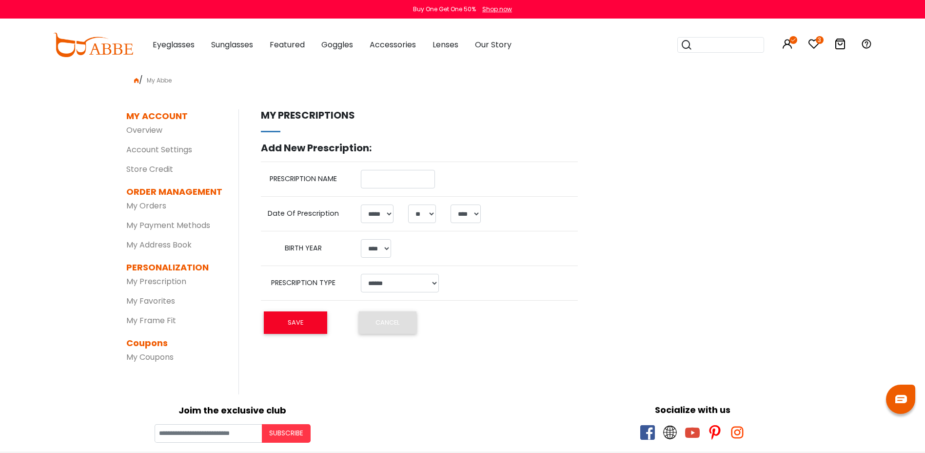
select select "*"
select select "**"
select select "****"
select select
click at [0, 0] on html "Eyeglasses Thanks for your subscription Please use coupon code " NEWCOMER " to …" at bounding box center [462, 392] width 925 height 784
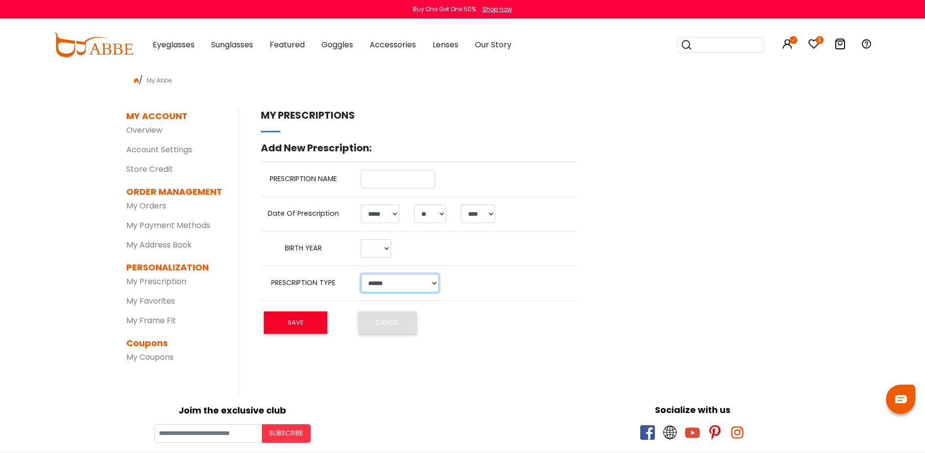
click at [427, 280] on select "**********" at bounding box center [400, 283] width 78 height 19
click at [539, 290] on div "My prescriptions Add New Prescription: PRESCRIPTION NAME Date Of Prescription *…" at bounding box center [412, 227] width 332 height 236
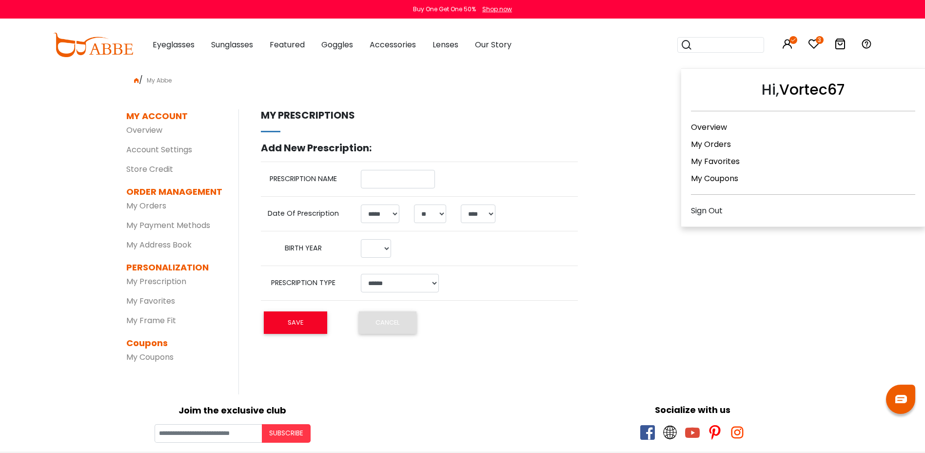
click at [787, 49] on icon at bounding box center [788, 44] width 12 height 12
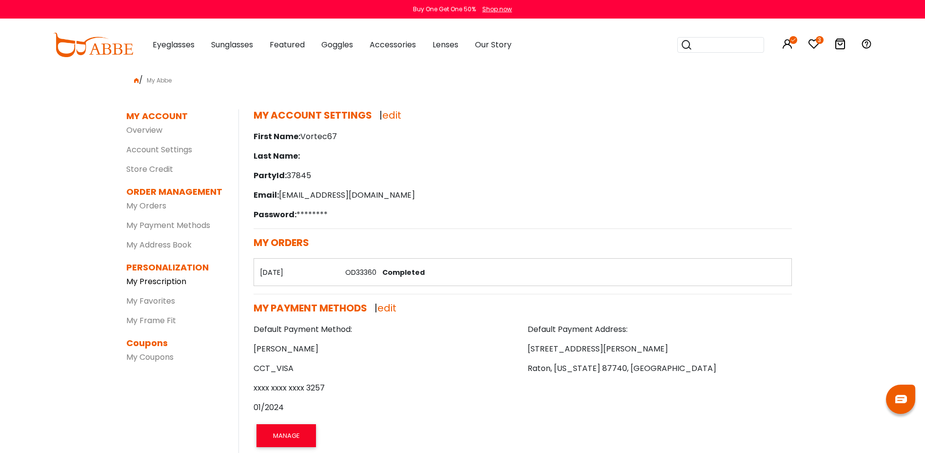
click at [163, 284] on link "My Prescription" at bounding box center [156, 281] width 60 height 11
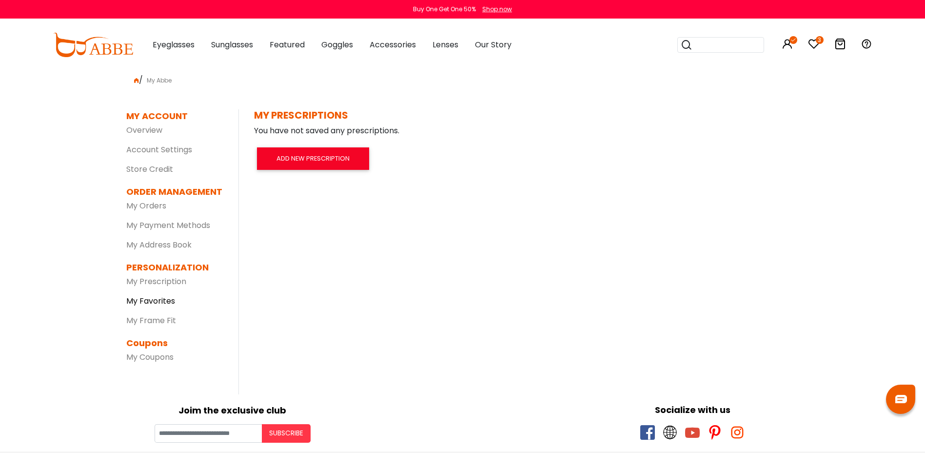
click at [157, 296] on link "My Favorites" at bounding box center [150, 300] width 49 height 11
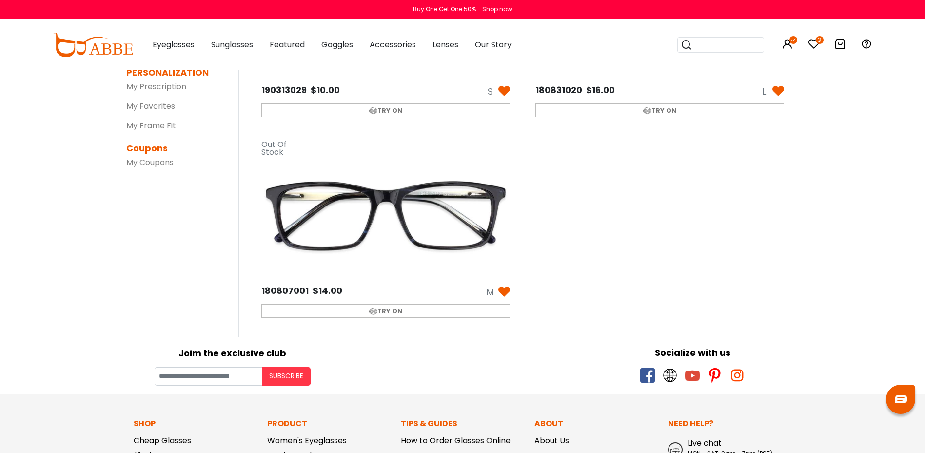
scroll to position [195, 0]
click at [435, 223] on img at bounding box center [386, 214] width 264 height 132
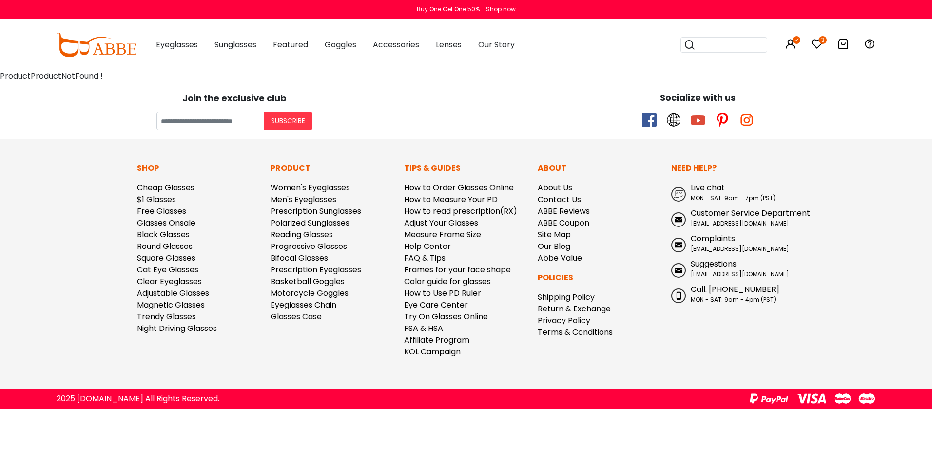
click at [846, 48] on icon at bounding box center [844, 44] width 12 height 12
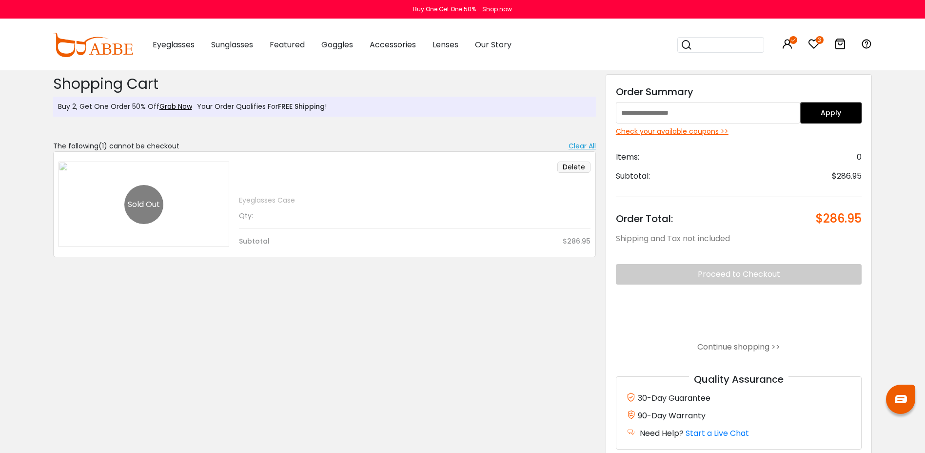
click at [578, 170] on button "Delete" at bounding box center [573, 166] width 33 height 11
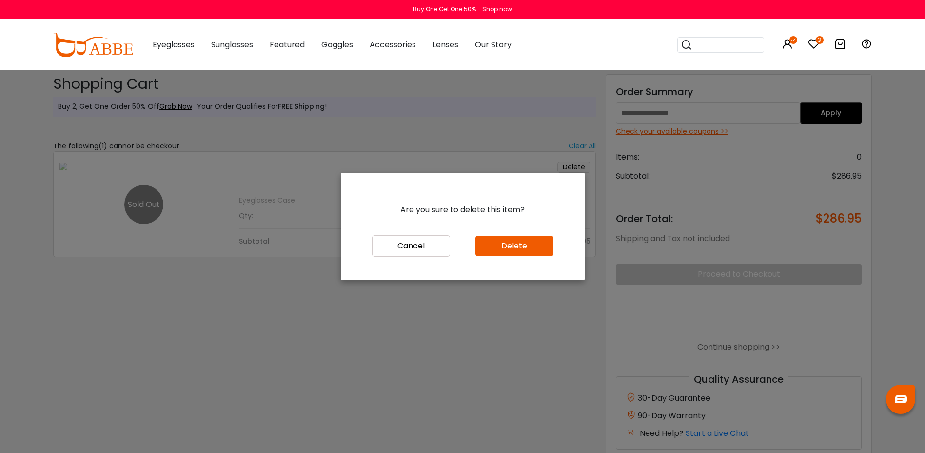
click at [539, 249] on button "Delete" at bounding box center [514, 246] width 78 height 20
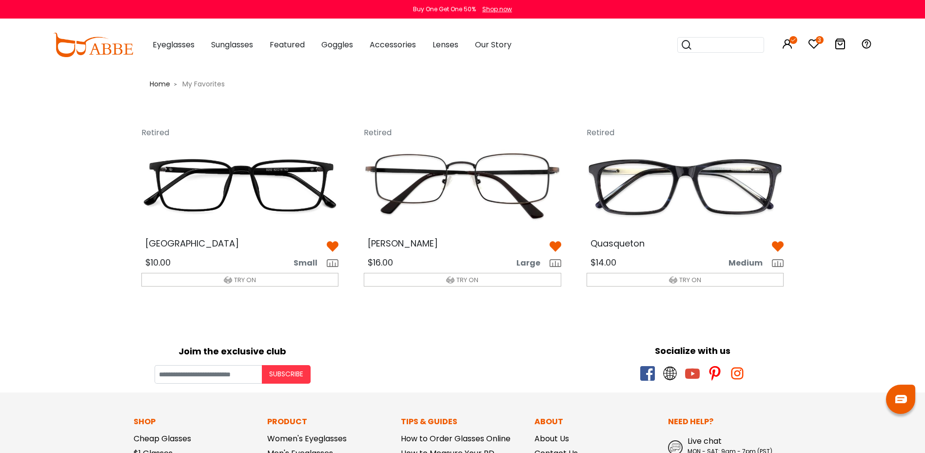
click at [816, 43] on icon at bounding box center [814, 44] width 12 height 12
click at [900, 402] on img at bounding box center [901, 398] width 12 height 8
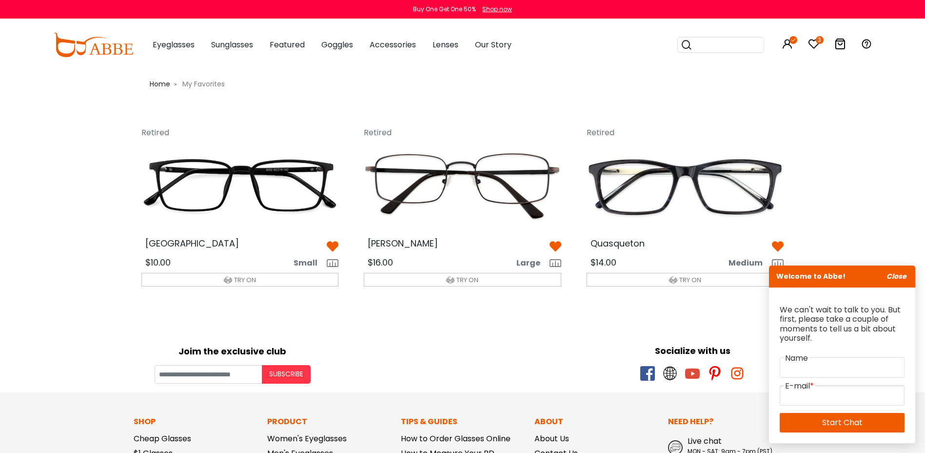
click at [823, 386] on input "email" at bounding box center [842, 395] width 125 height 20
type input "**********"
click at [823, 422] on link "Start Chat" at bounding box center [842, 423] width 125 height 20
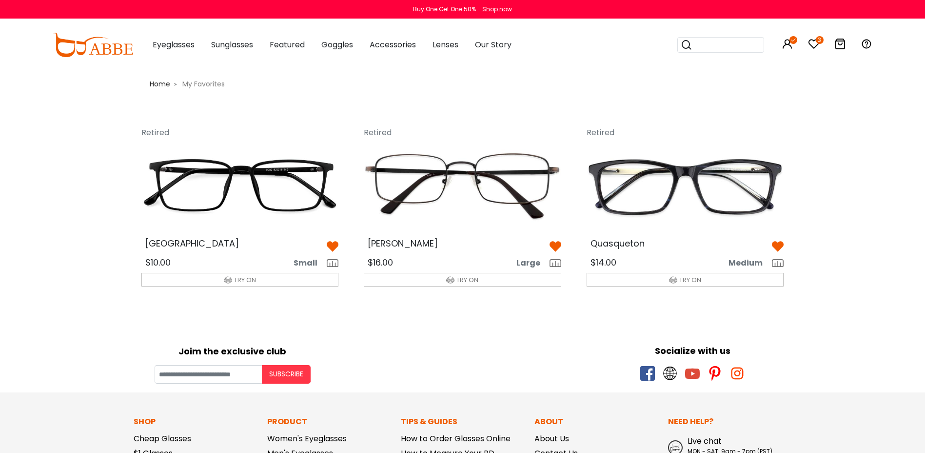
drag, startPoint x: 883, startPoint y: 94, endPoint x: 888, endPoint y: 90, distance: 6.0
click at [887, 91] on body "Eyeglasses Thanks for your subscription Please use coupon code " NEWCOMER " to …" at bounding box center [462, 404] width 925 height 669
